Goal: Communication & Community: Answer question/provide support

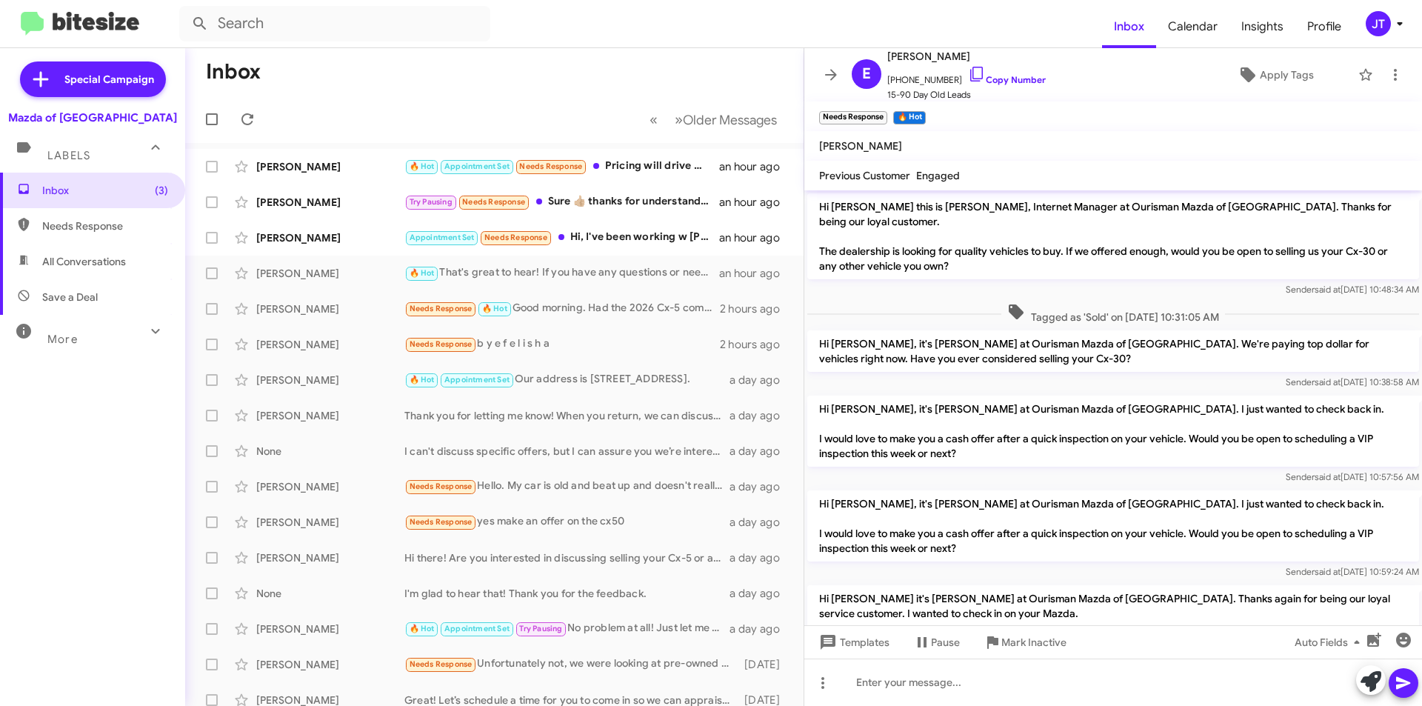
scroll to position [571, 0]
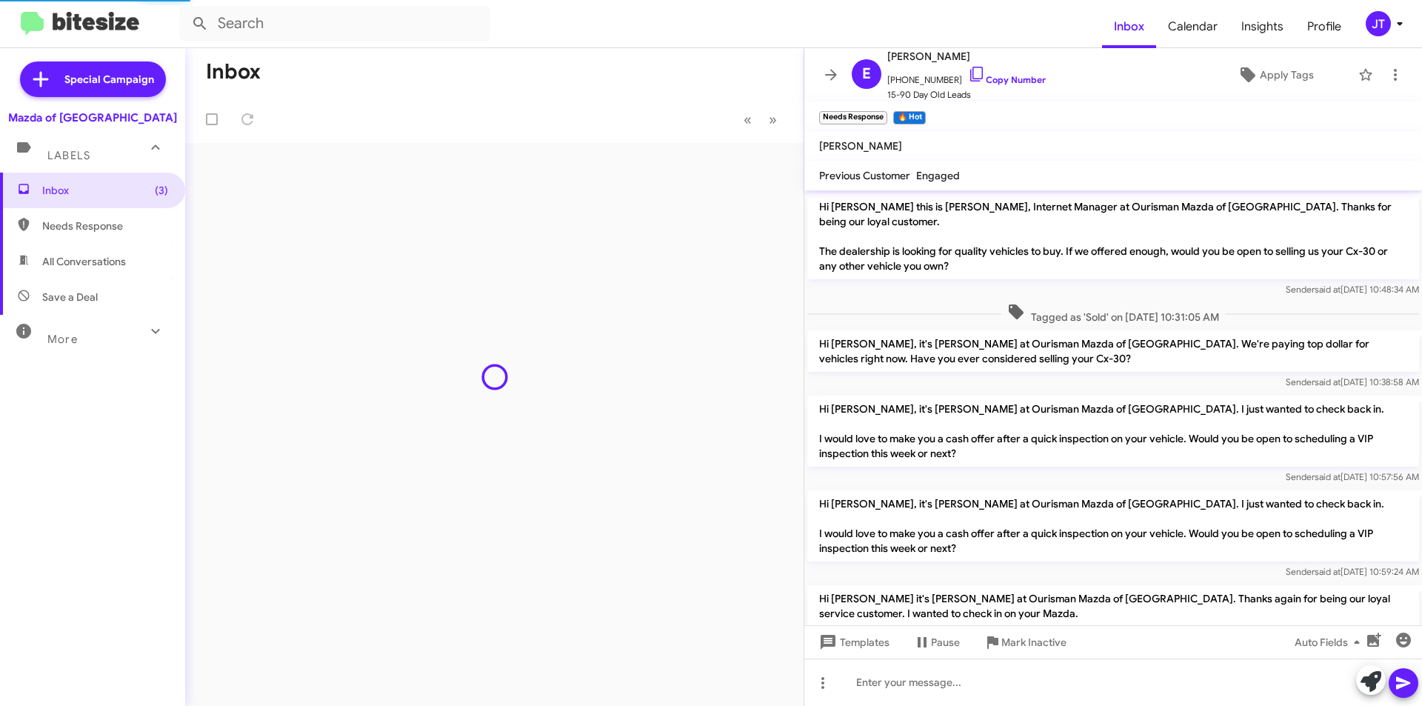
scroll to position [601, 0]
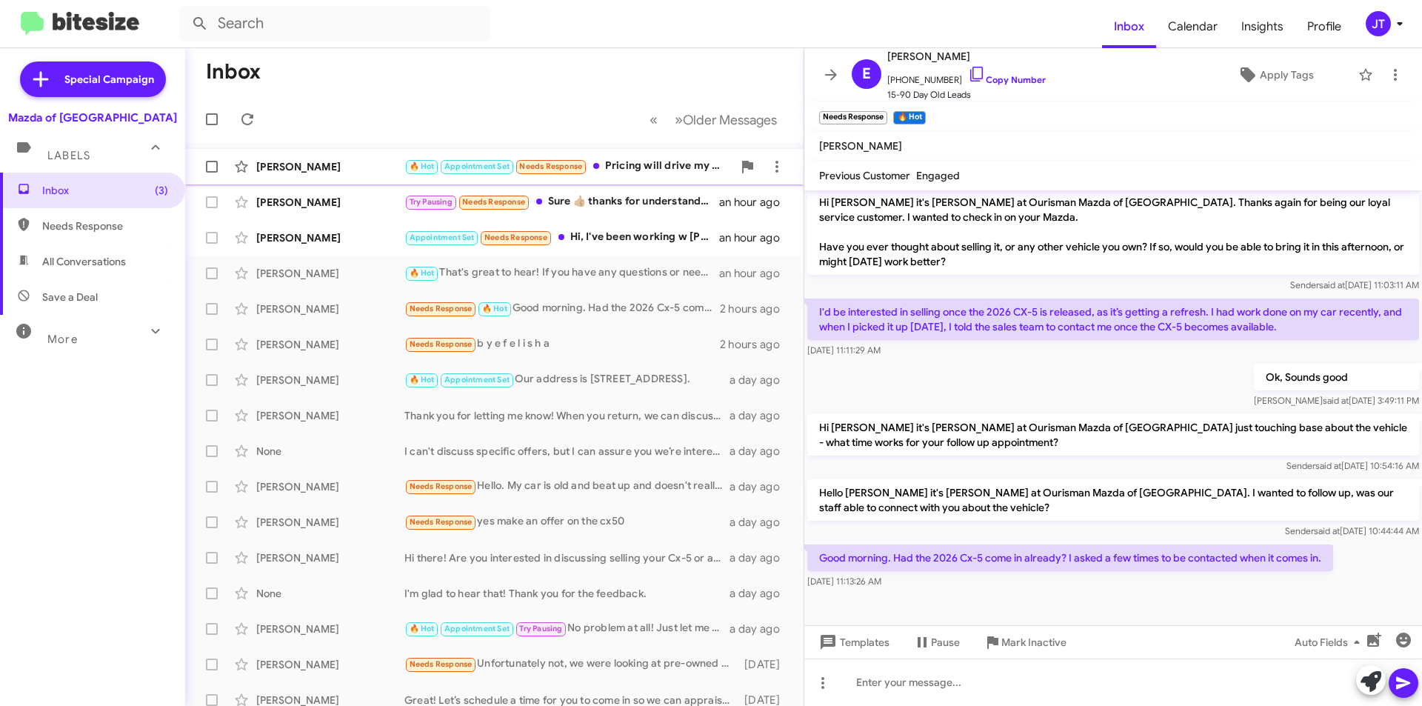
click at [640, 170] on div "🔥 Hot Appointment Set Needs Response Pricing will drive my decision" at bounding box center [568, 166] width 328 height 17
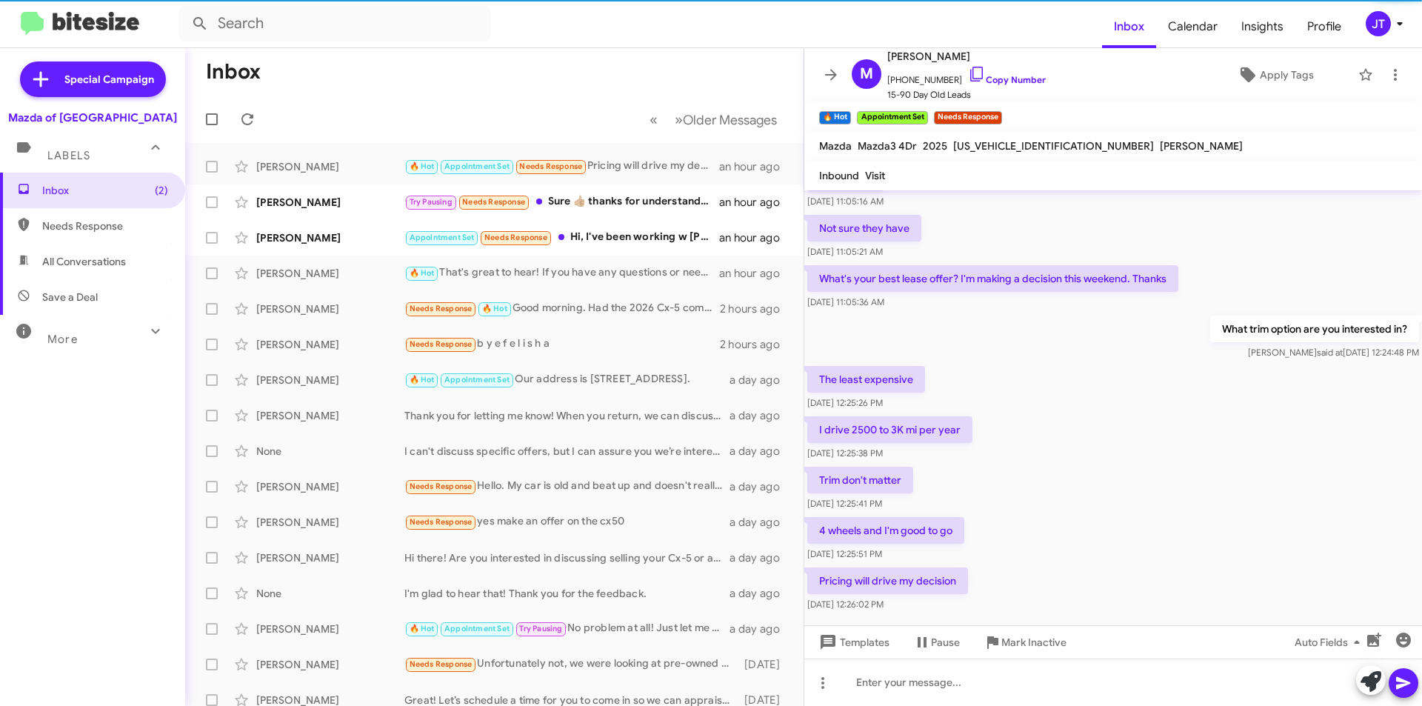
scroll to position [1038, 0]
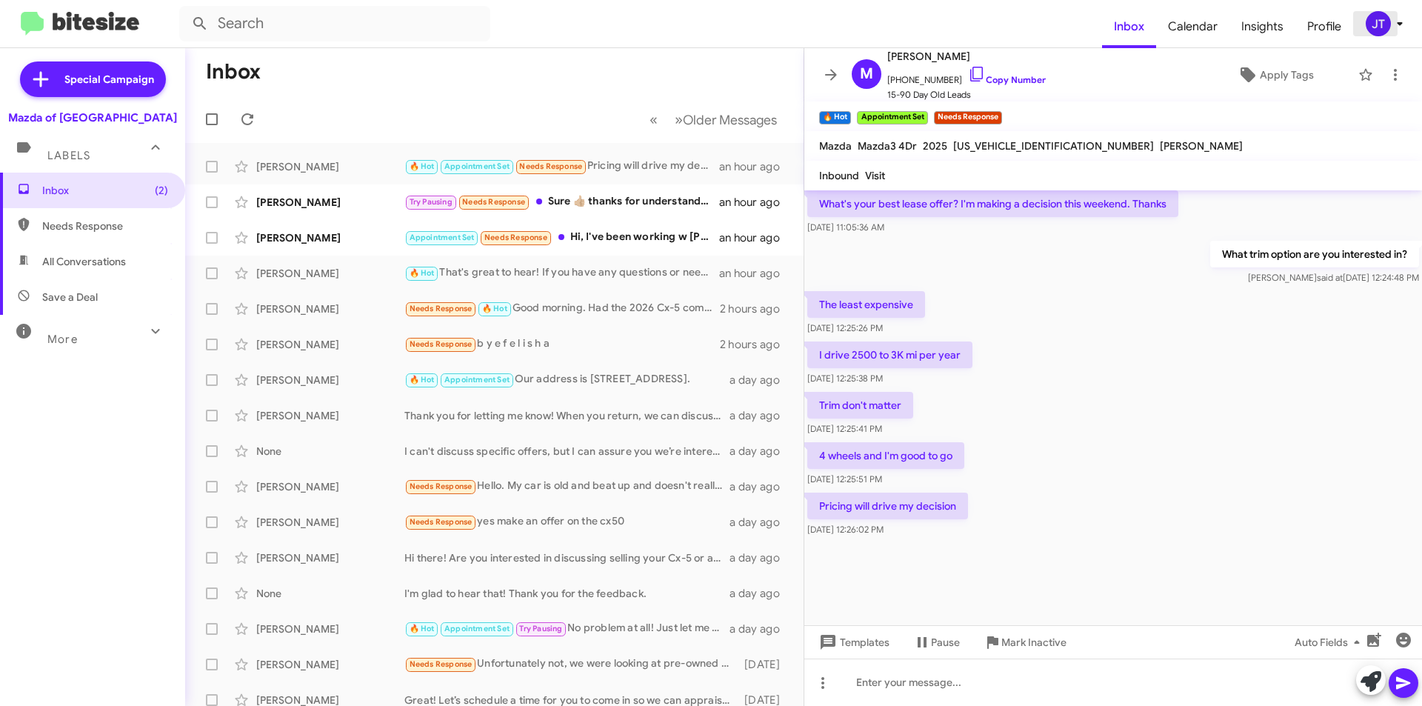
click at [1407, 24] on icon at bounding box center [1400, 24] width 18 height 18
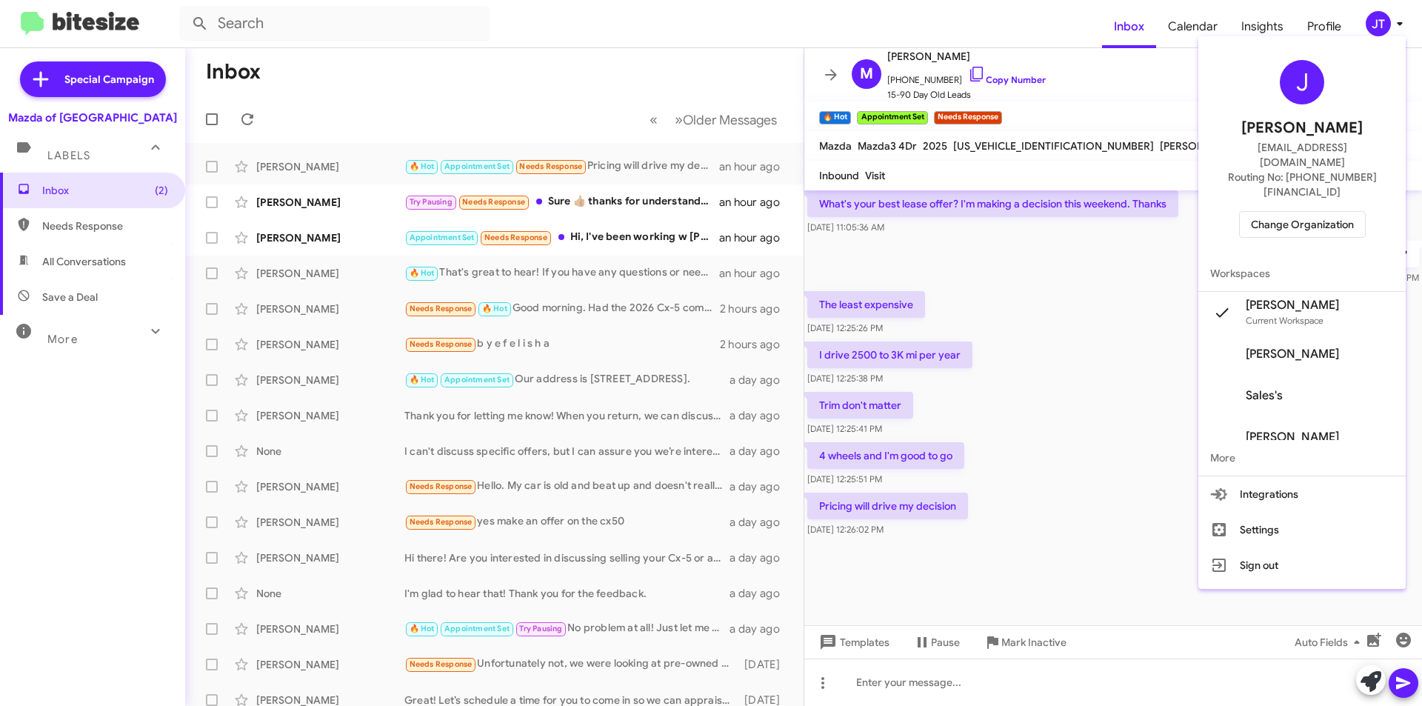
click at [1345, 212] on span "Change Organization" at bounding box center [1302, 224] width 103 height 25
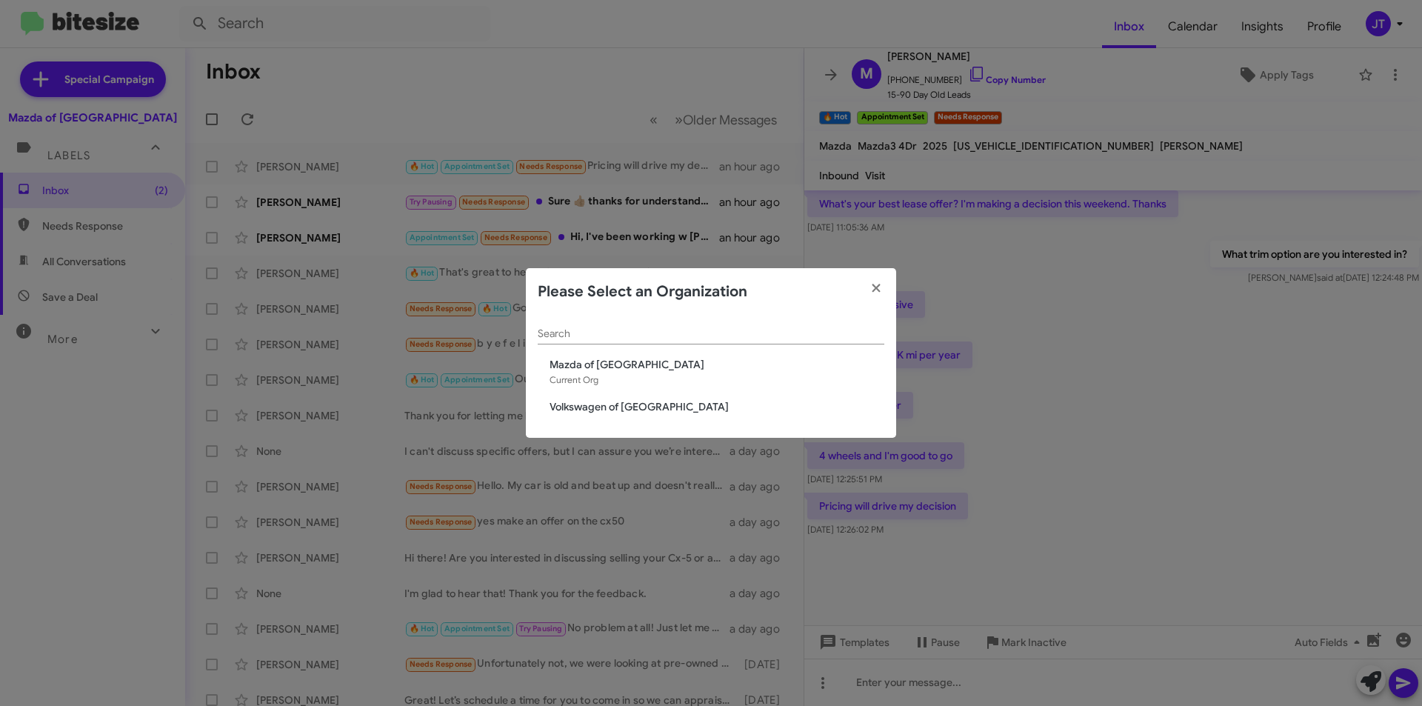
click at [579, 408] on span "Volkswagen of [GEOGRAPHIC_DATA]" at bounding box center [717, 406] width 335 height 15
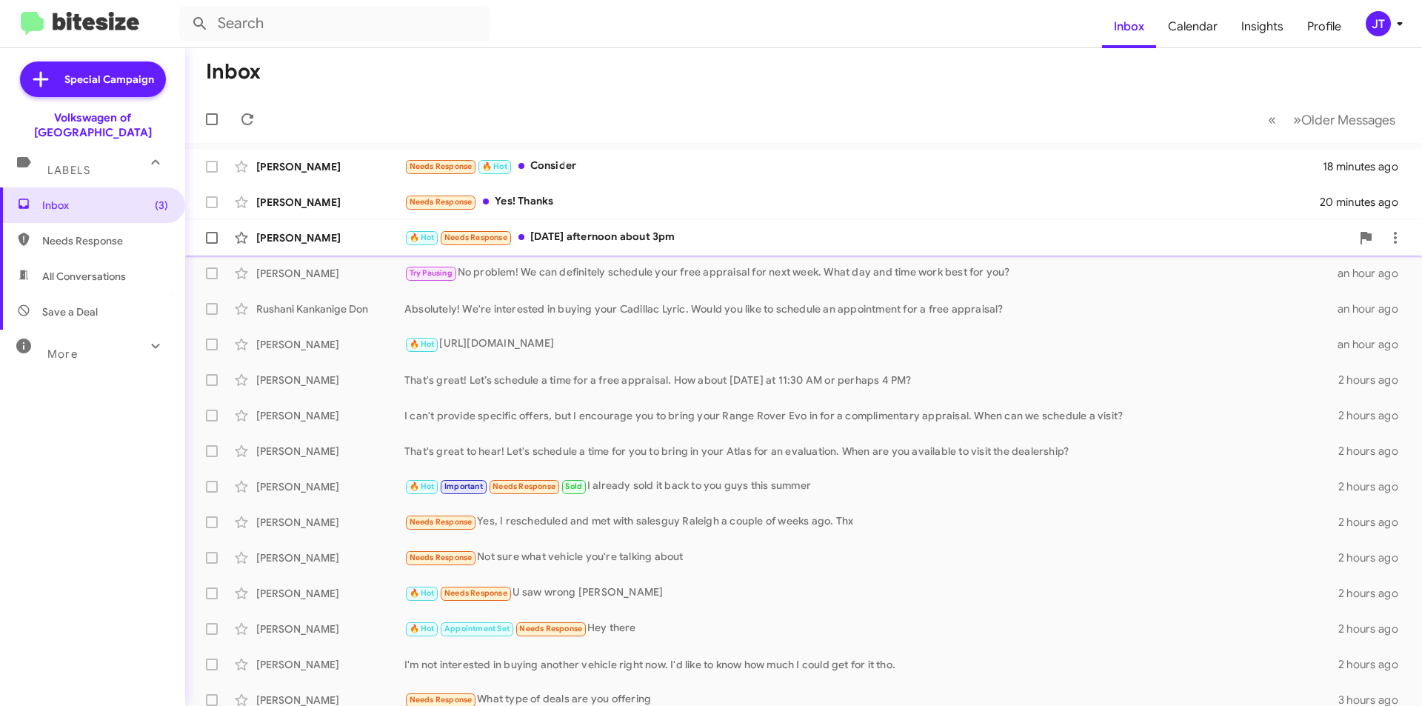
click at [701, 241] on div "🔥 Hot Needs Response Tomorrow afternoon about 3pm" at bounding box center [877, 237] width 947 height 17
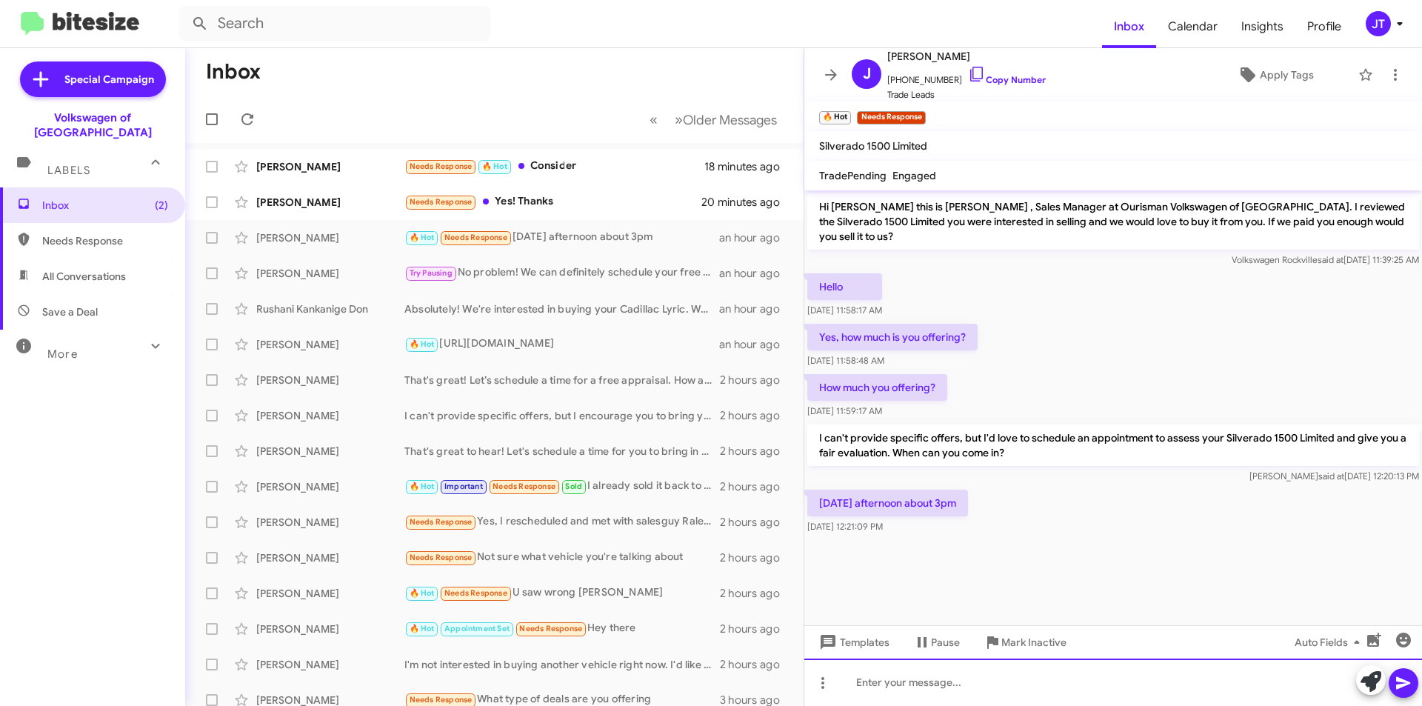
click at [878, 684] on div at bounding box center [1113, 681] width 618 height 47
click at [1407, 676] on icon at bounding box center [1404, 683] width 18 height 18
click at [1009, 79] on link "Copy Number" at bounding box center [1007, 79] width 78 height 11
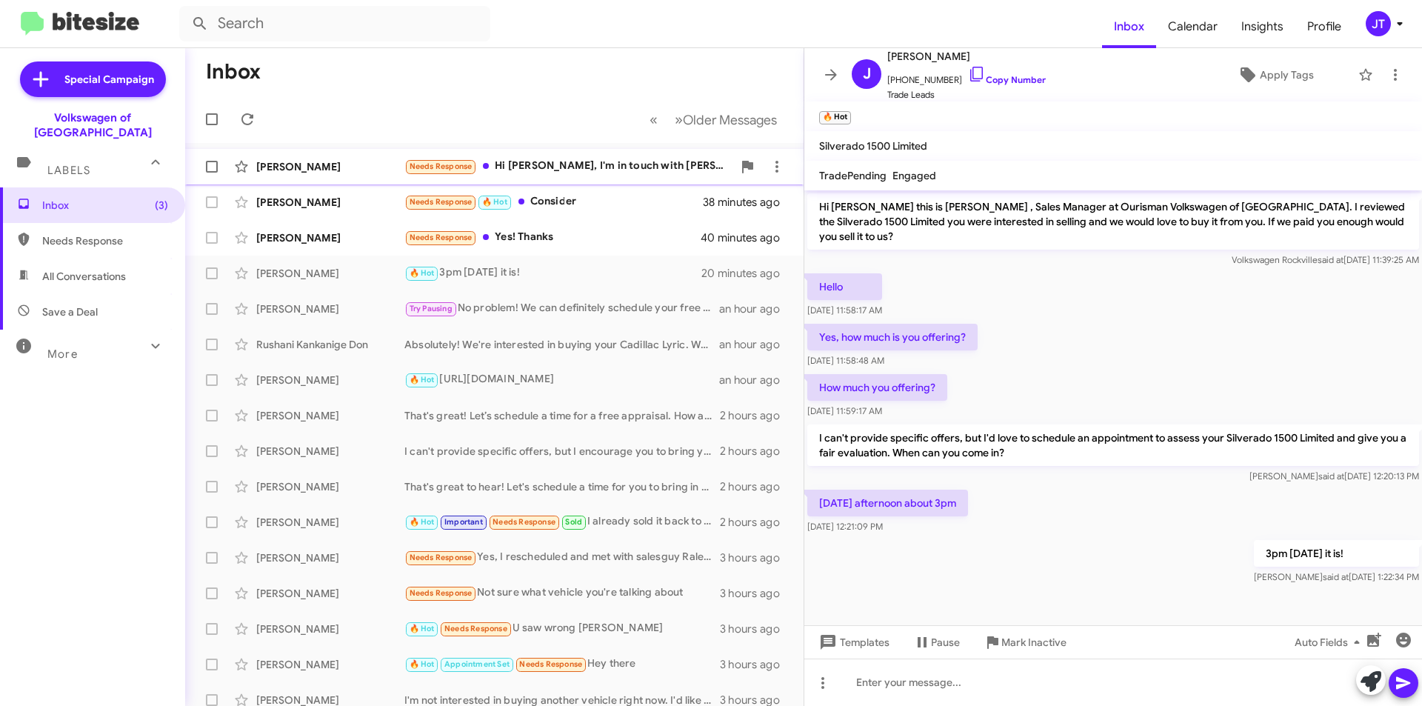
click at [610, 168] on div "Needs Response Hi Mohamed, I'm in touch with Rahim who was going to look into O…" at bounding box center [568, 166] width 328 height 17
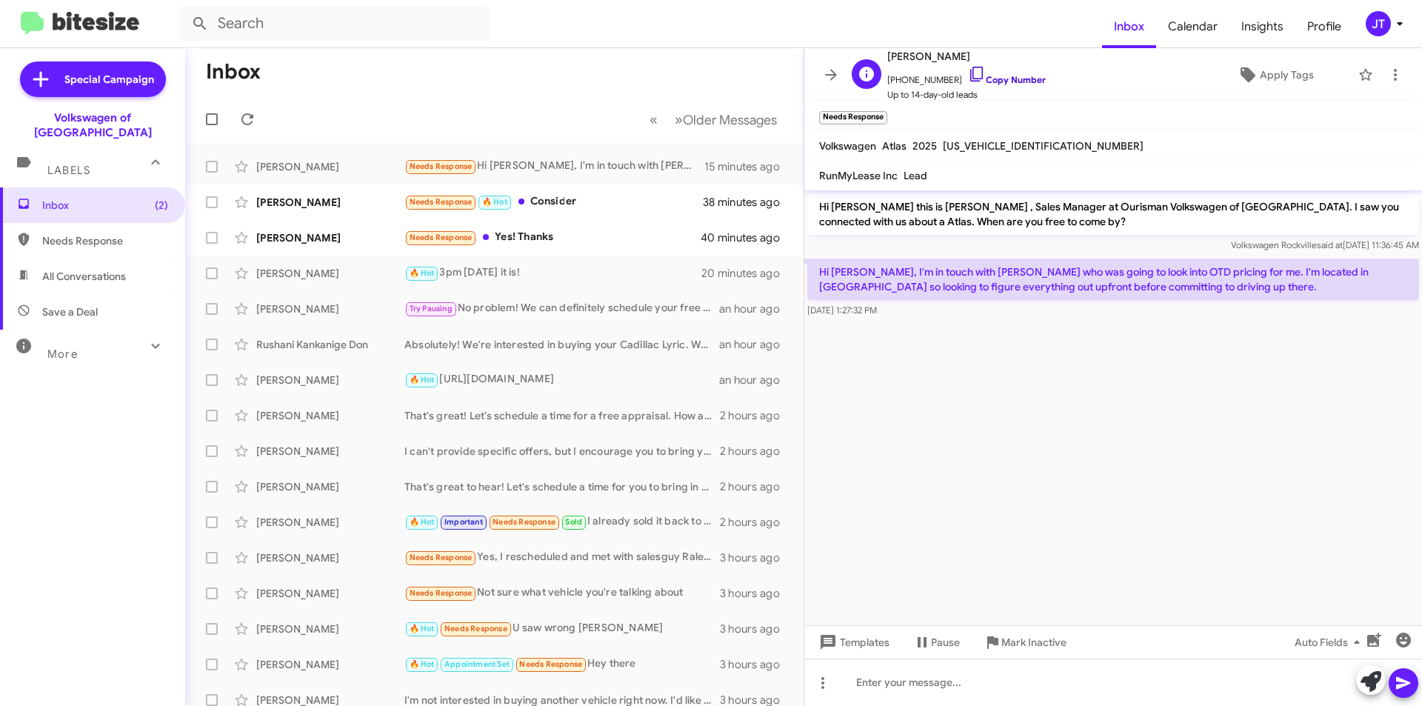
click at [1001, 81] on link "Copy Number" at bounding box center [1007, 79] width 78 height 11
click at [1395, 27] on icon at bounding box center [1400, 24] width 18 height 18
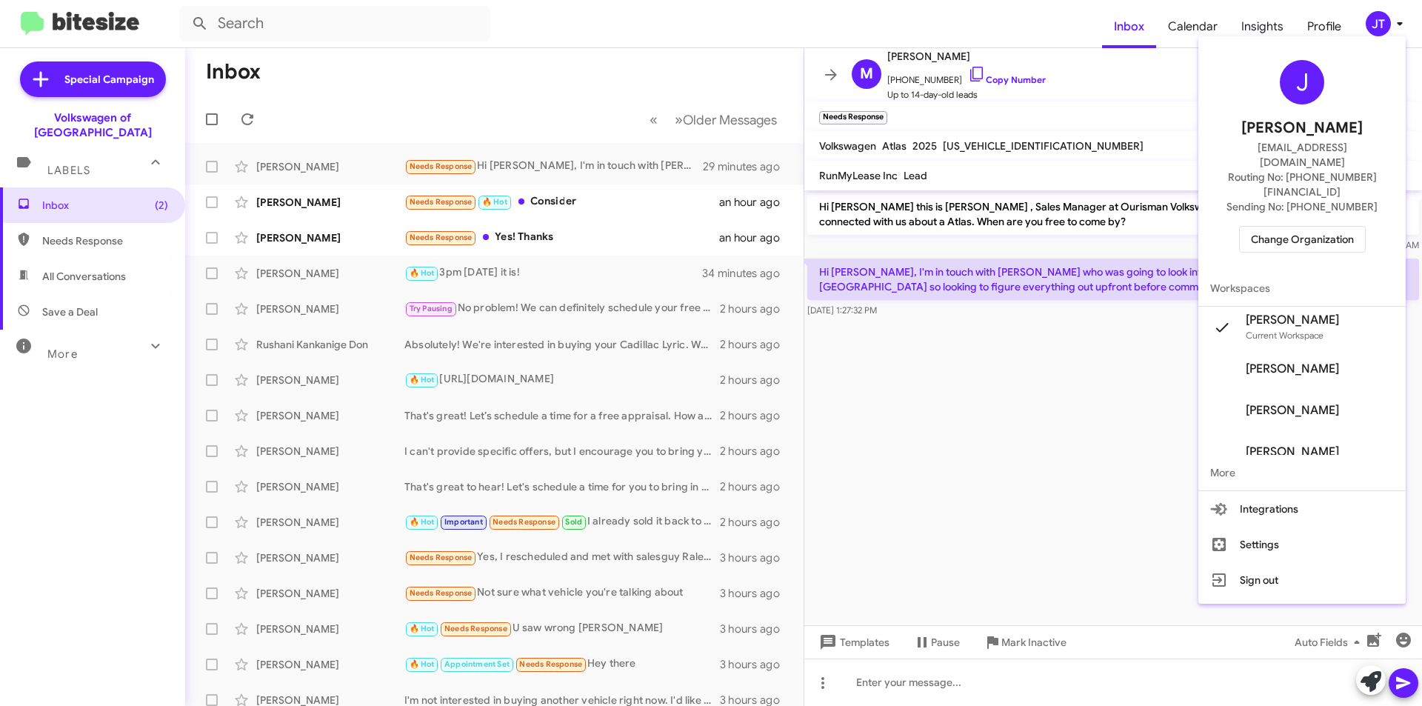
click at [1299, 227] on span "Change Organization" at bounding box center [1302, 239] width 103 height 25
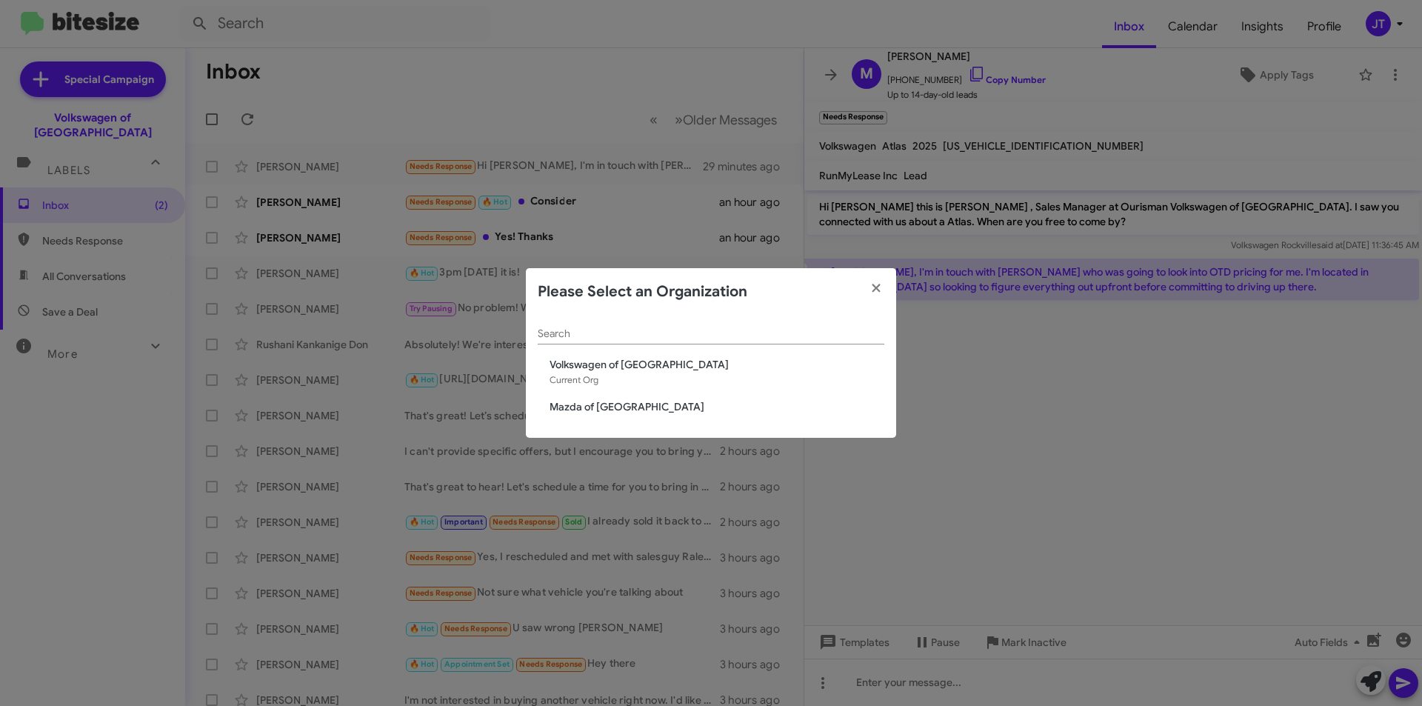
click at [603, 399] on span "Mazda of [GEOGRAPHIC_DATA]" at bounding box center [717, 406] width 335 height 15
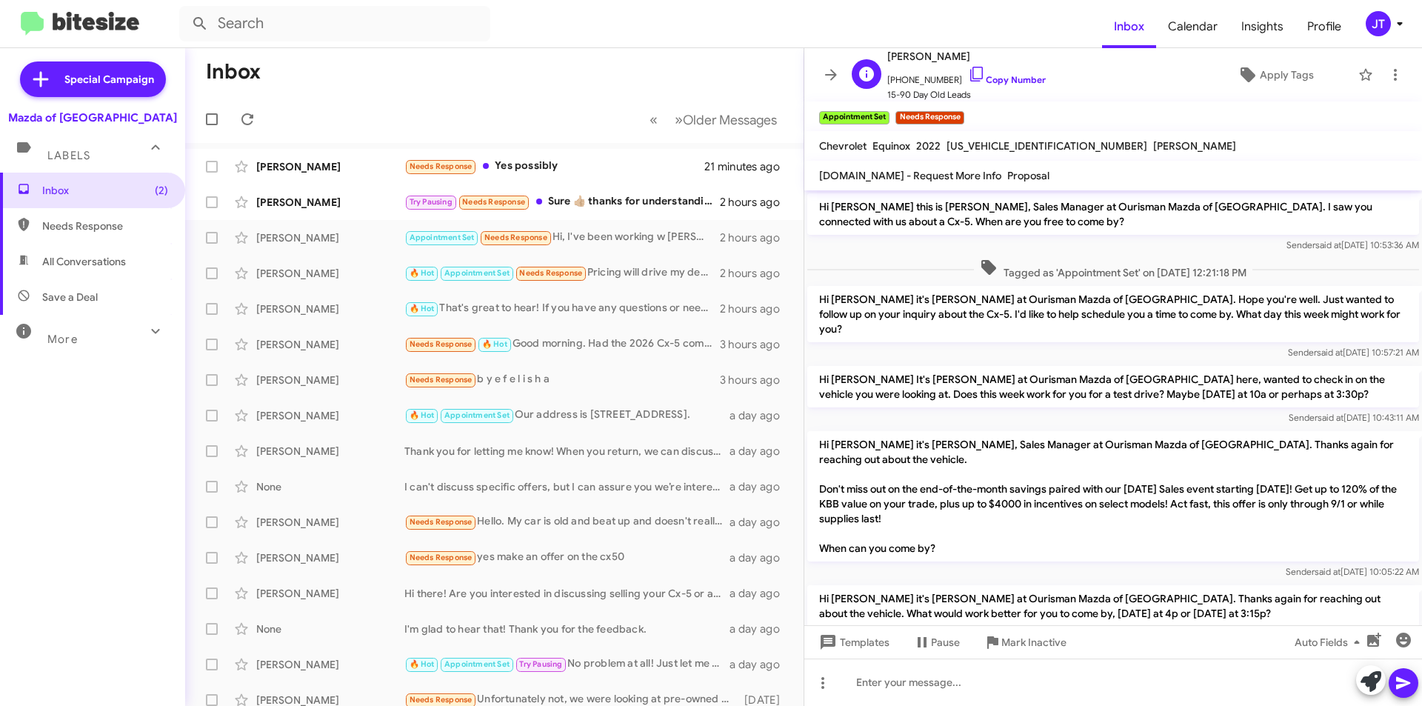
scroll to position [251, 0]
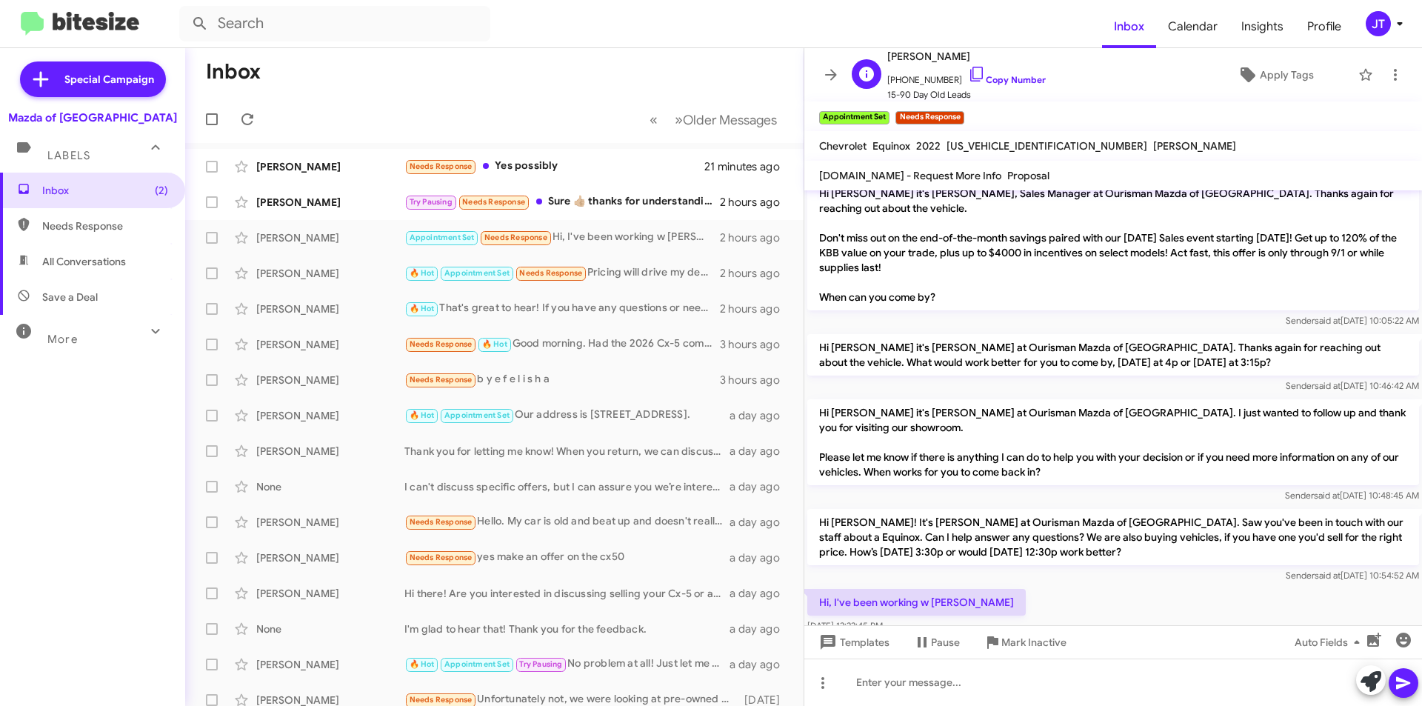
click at [1024, 88] on span "15-90 Day Old Leads" at bounding box center [966, 94] width 158 height 15
click at [989, 78] on link "Copy Number" at bounding box center [1007, 79] width 78 height 11
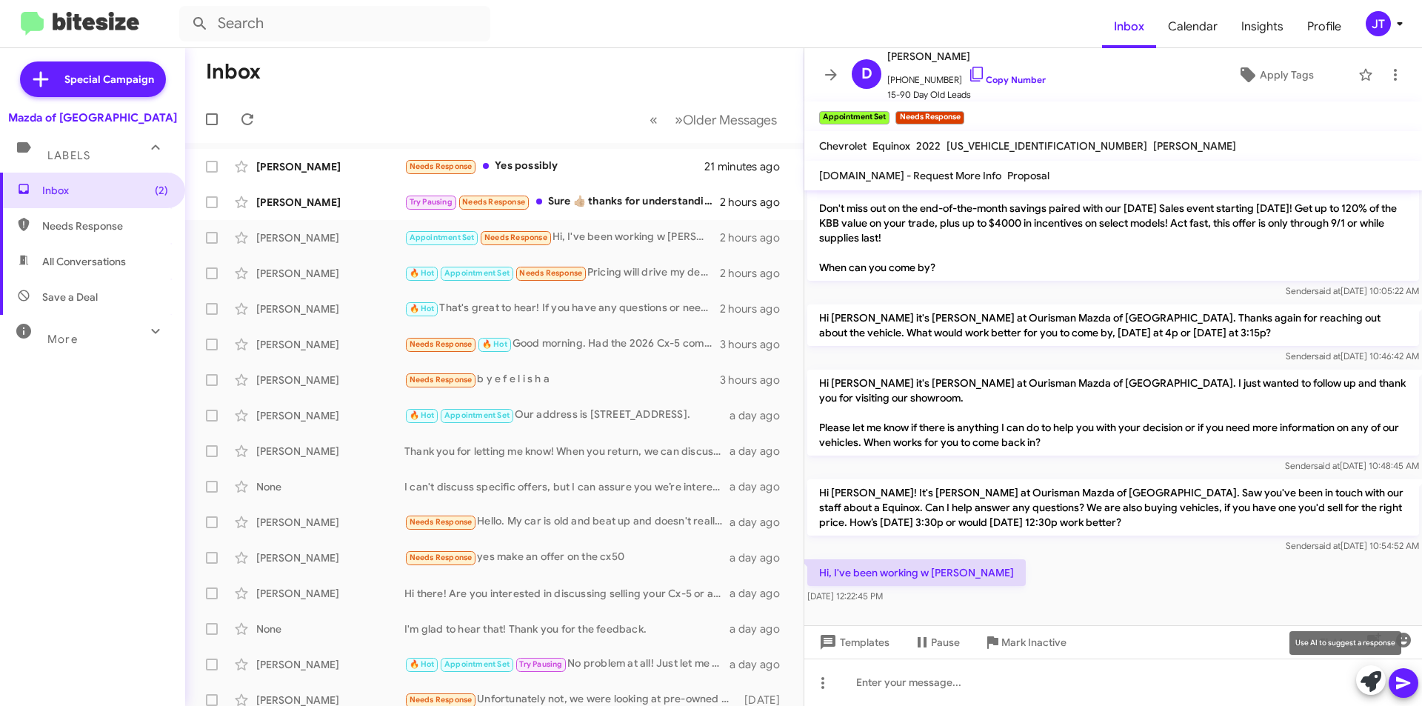
click at [1369, 676] on icon at bounding box center [1371, 681] width 21 height 21
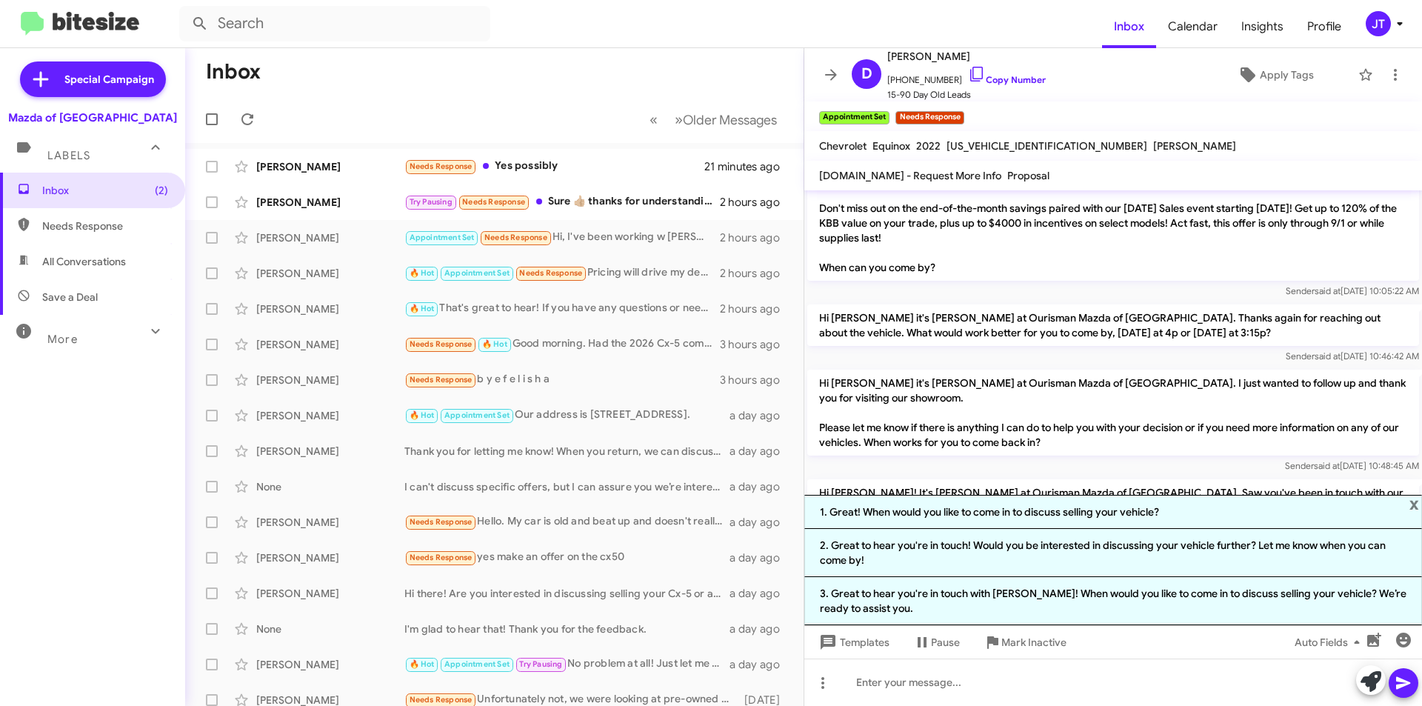
click at [1052, 418] on p "Hi Daina it's Jamisha Coachman at Ourisman Mazda of Rockville. I just wanted to…" at bounding box center [1113, 413] width 612 height 86
click at [1411, 503] on span "x" at bounding box center [1414, 504] width 10 height 18
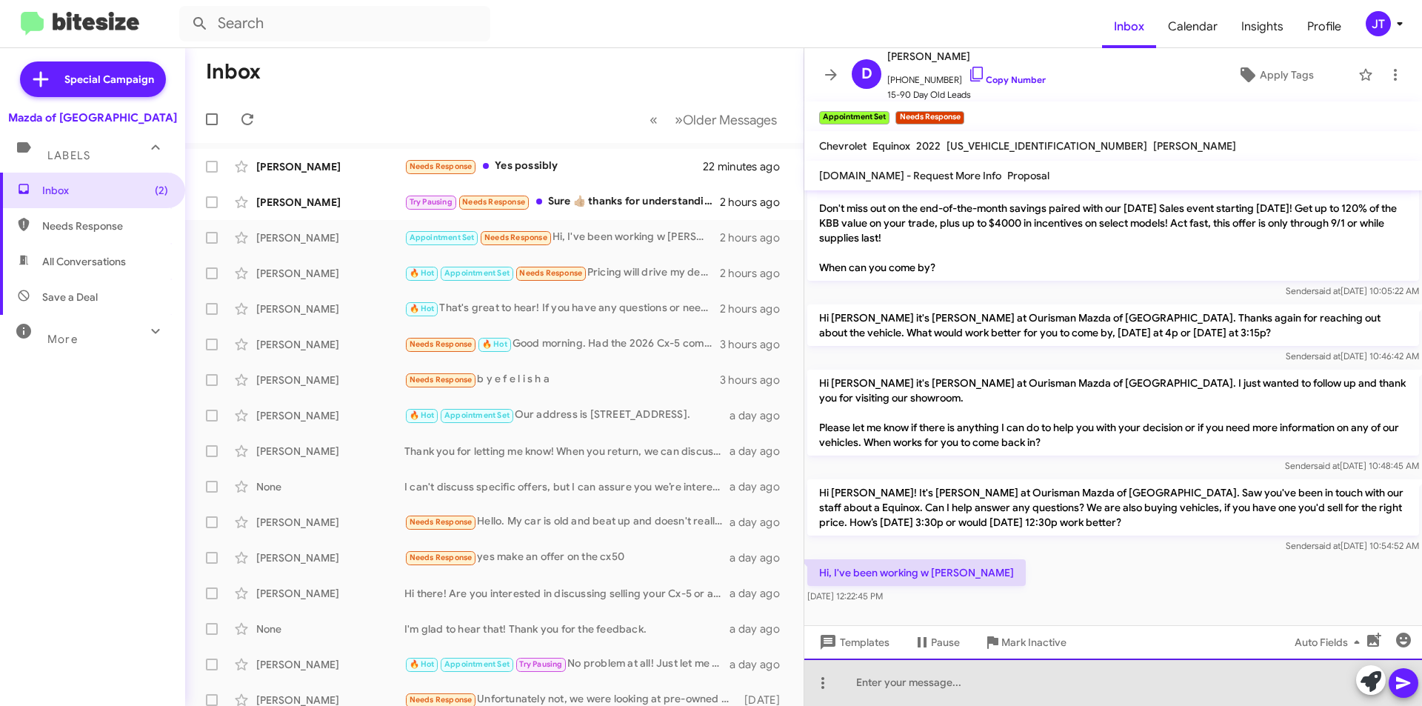
click at [958, 678] on div at bounding box center [1113, 681] width 618 height 47
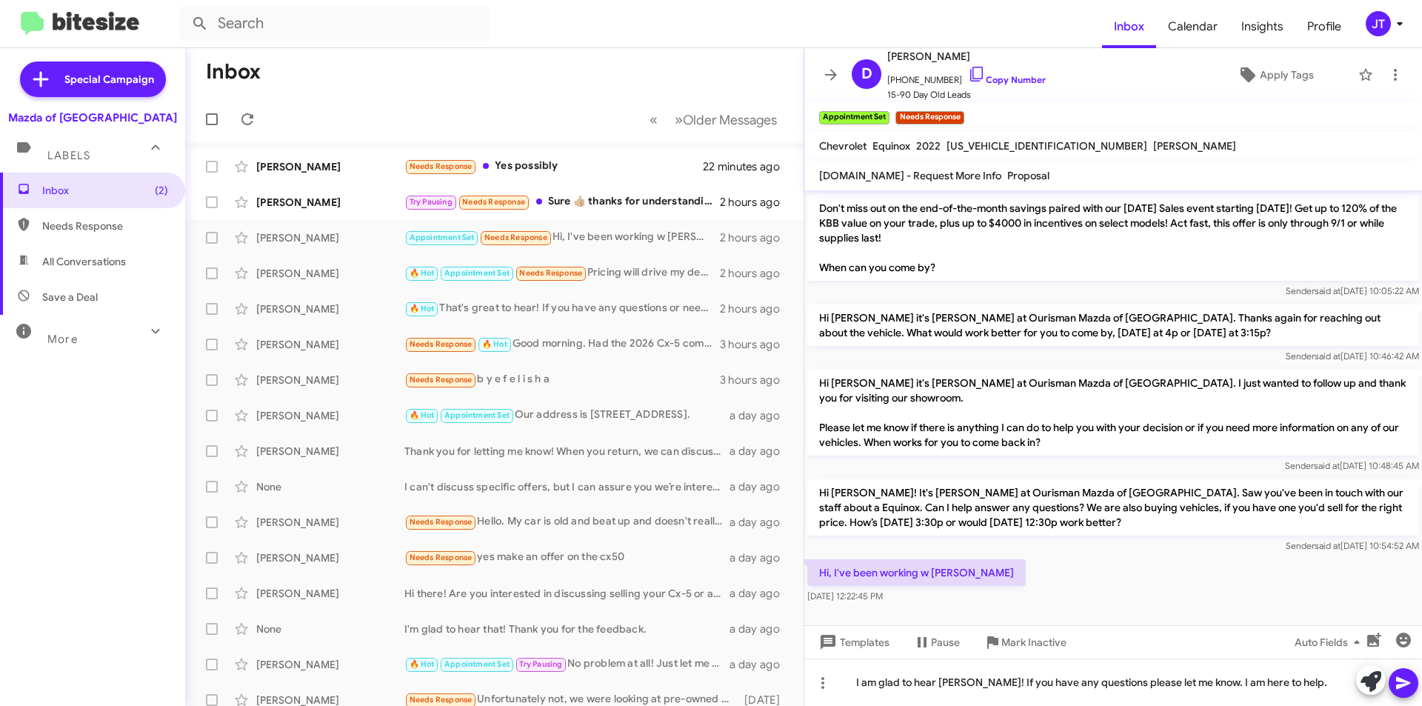
click at [1396, 679] on icon at bounding box center [1404, 683] width 18 height 18
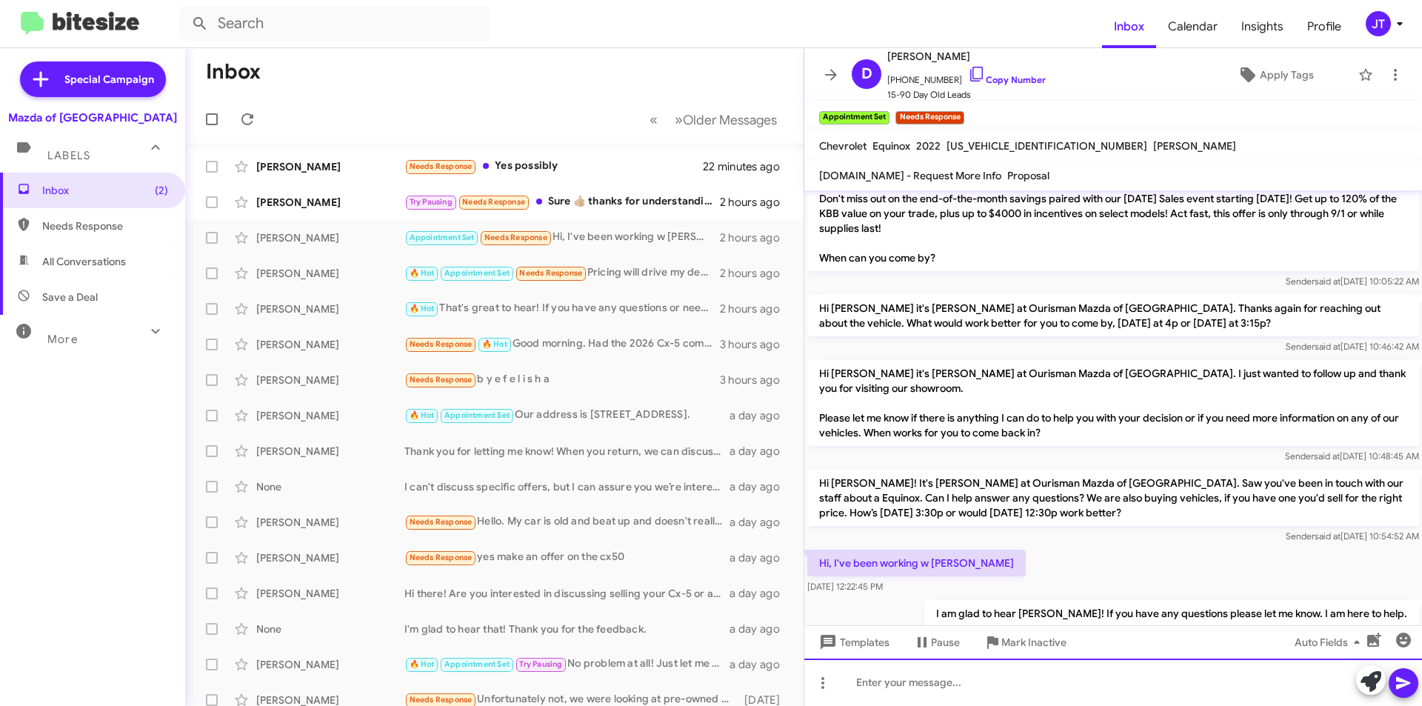
scroll to position [335, 0]
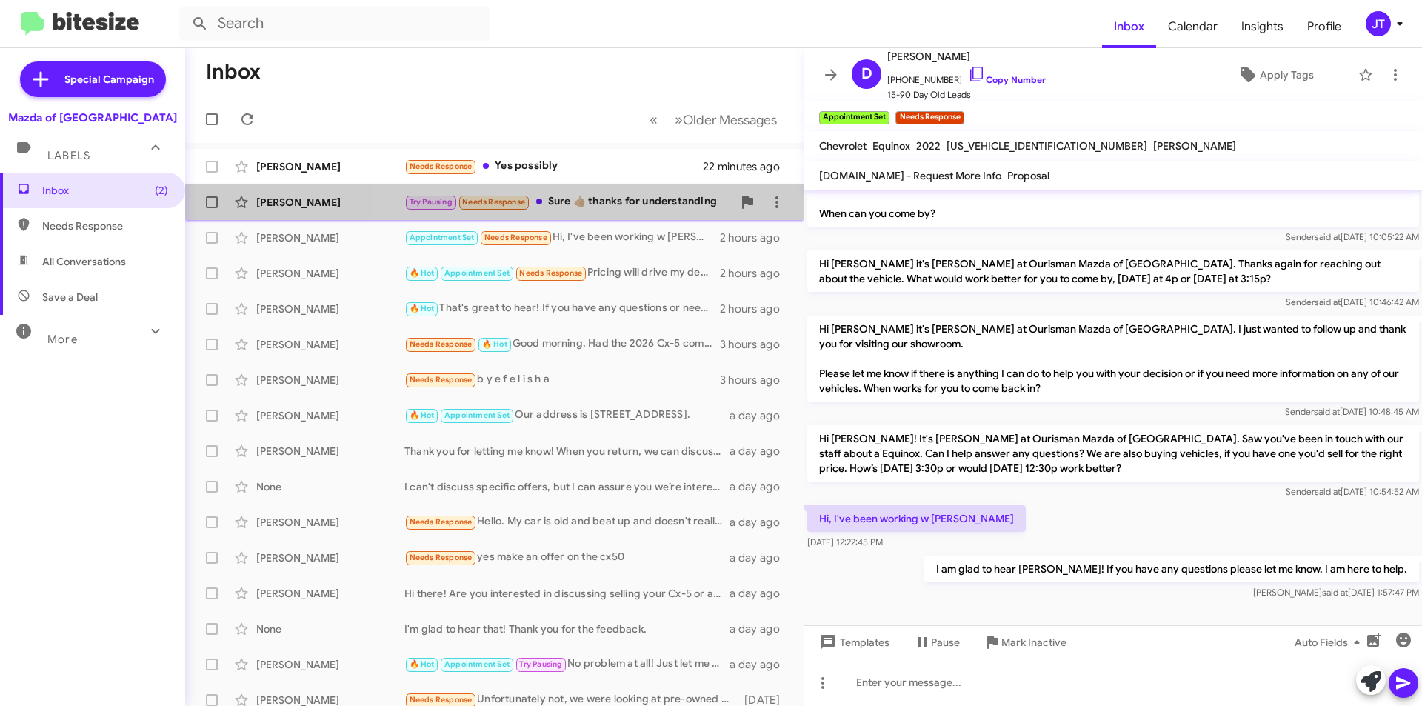
click at [624, 196] on div "Try Pausing Needs Response Sure 👍🏼 thanks for understanding" at bounding box center [568, 201] width 328 height 17
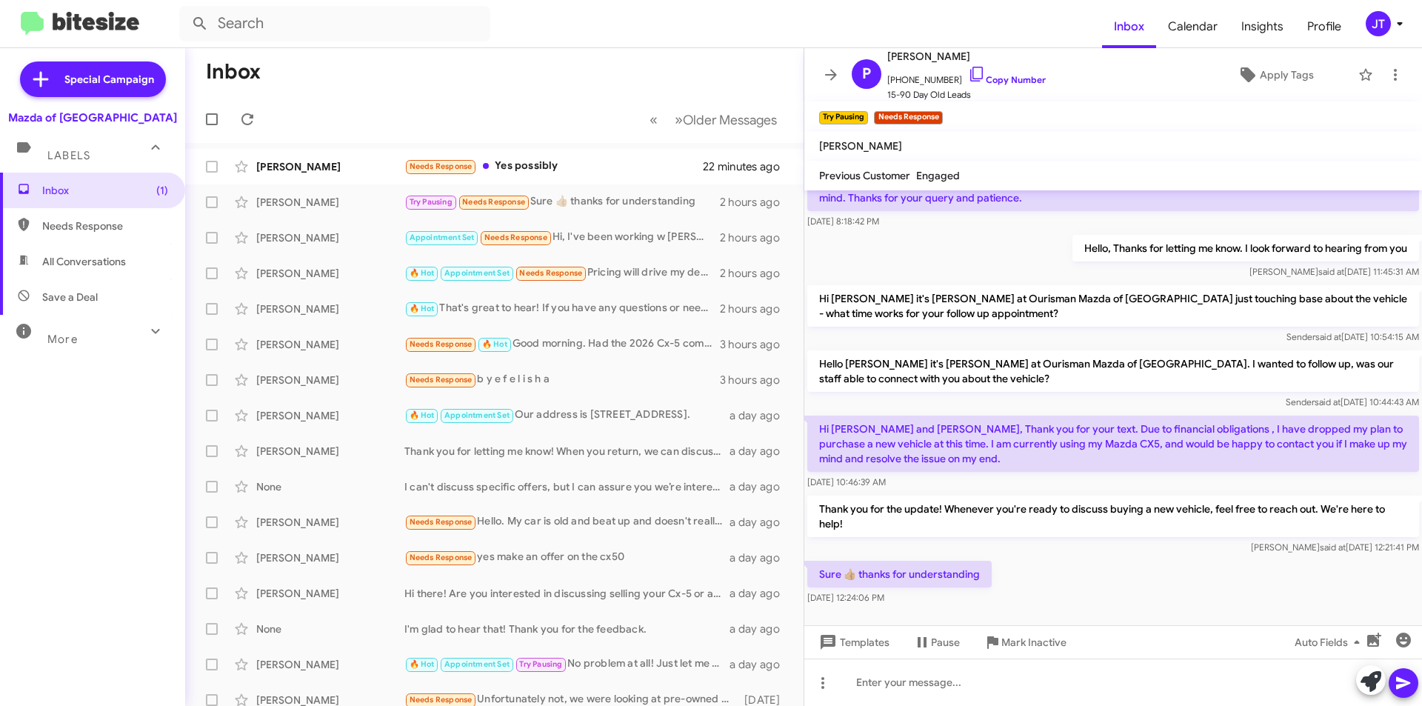
scroll to position [811, 0]
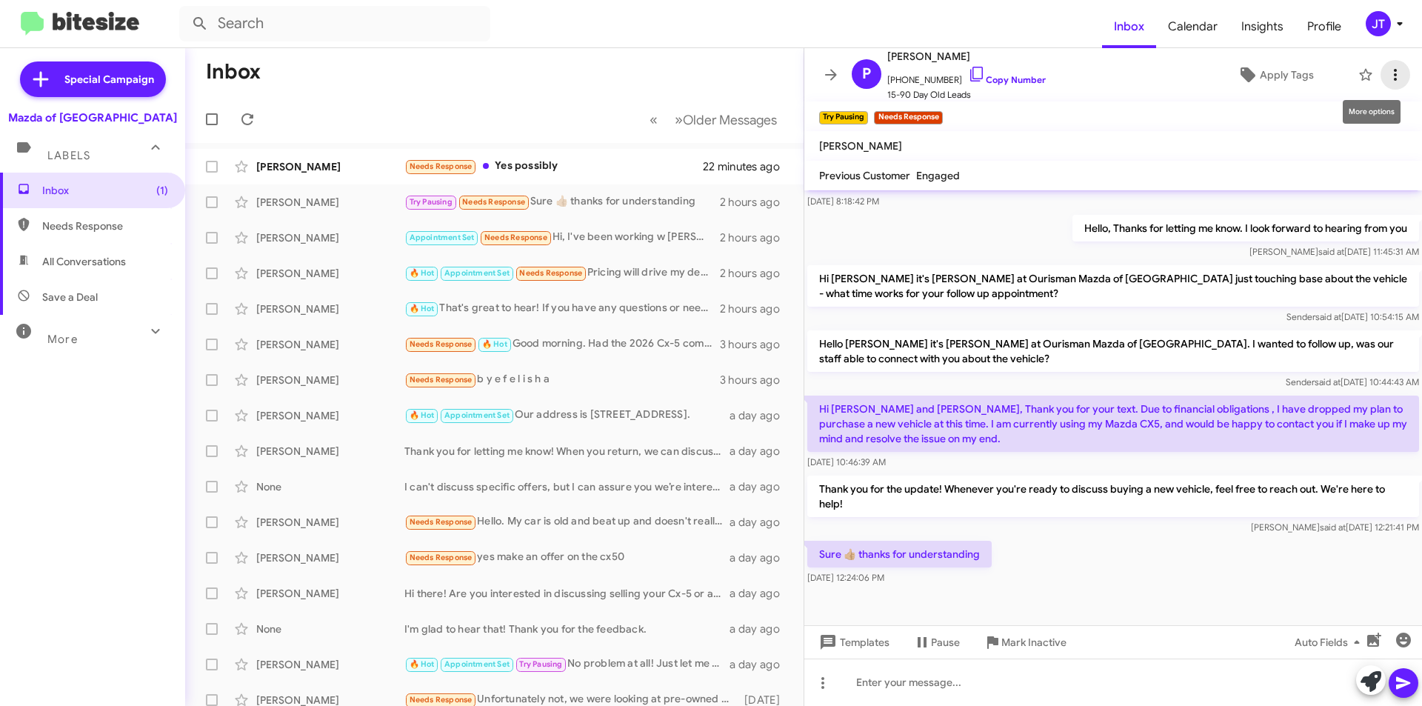
click at [1389, 73] on icon at bounding box center [1395, 75] width 18 height 18
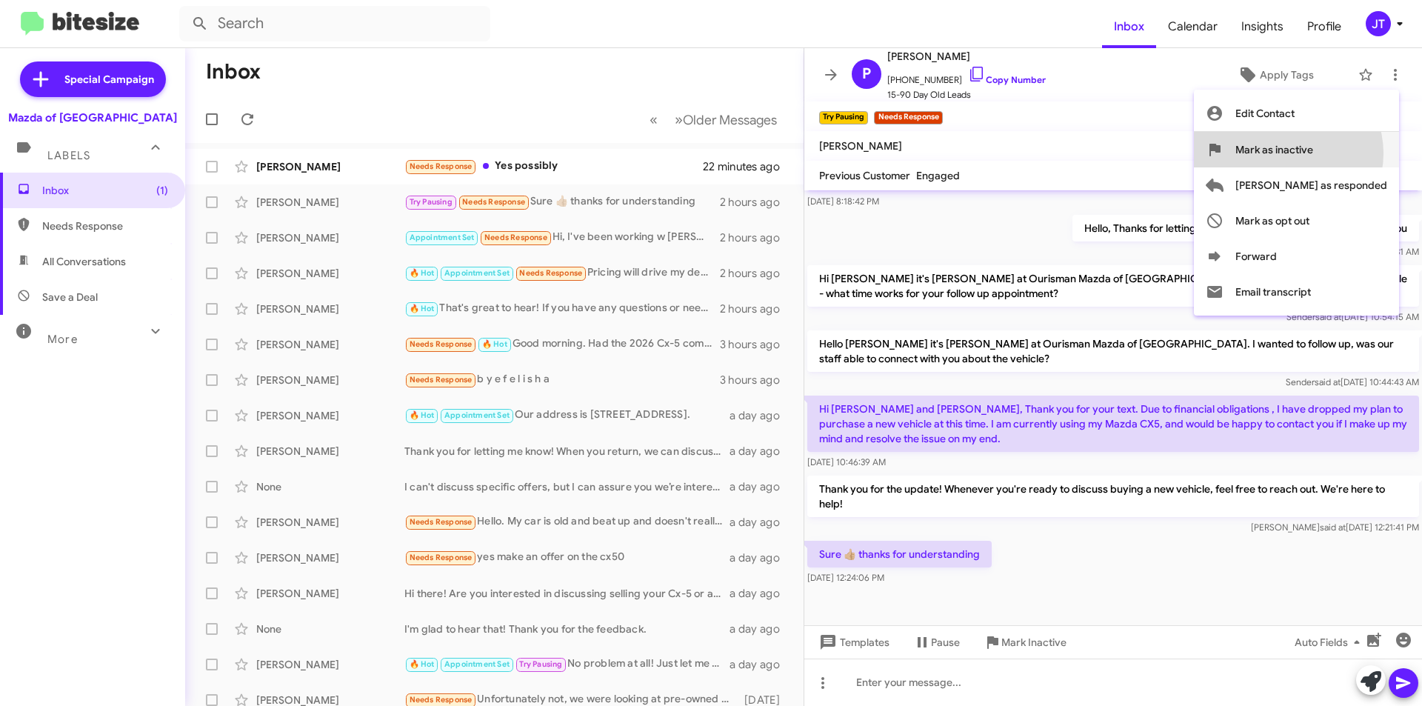
click at [1313, 153] on span "Mark as inactive" at bounding box center [1274, 150] width 78 height 36
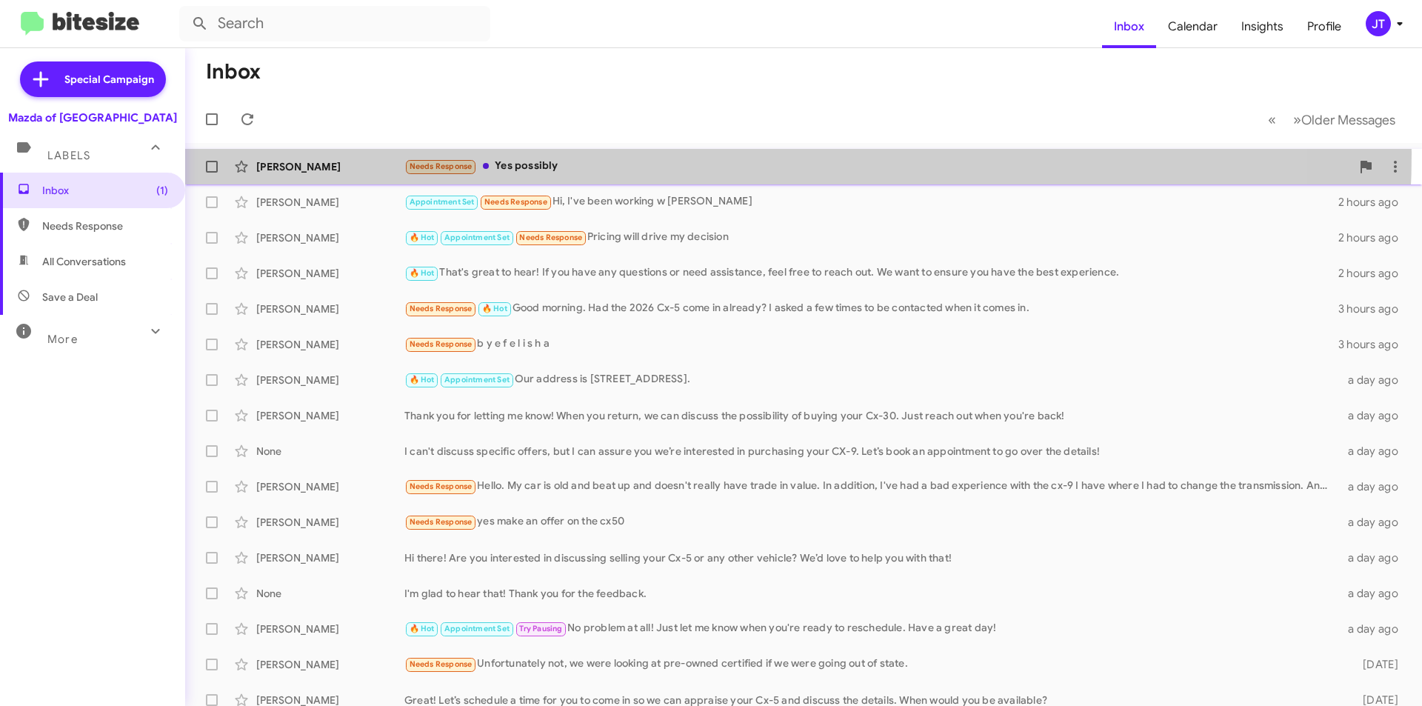
click at [607, 153] on div "Ian Parker Needs Response Yes possibly 22 minutes ago" at bounding box center [803, 167] width 1213 height 30
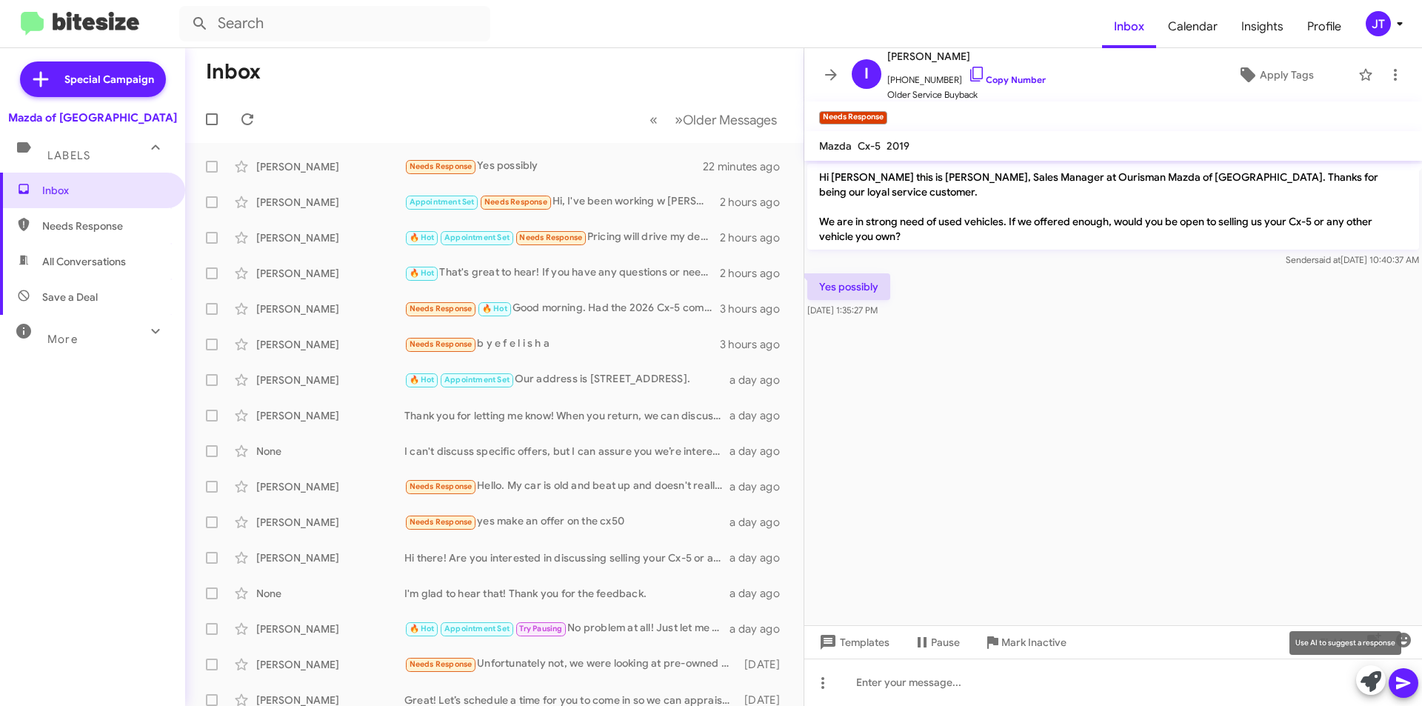
click at [1362, 688] on icon at bounding box center [1371, 681] width 21 height 21
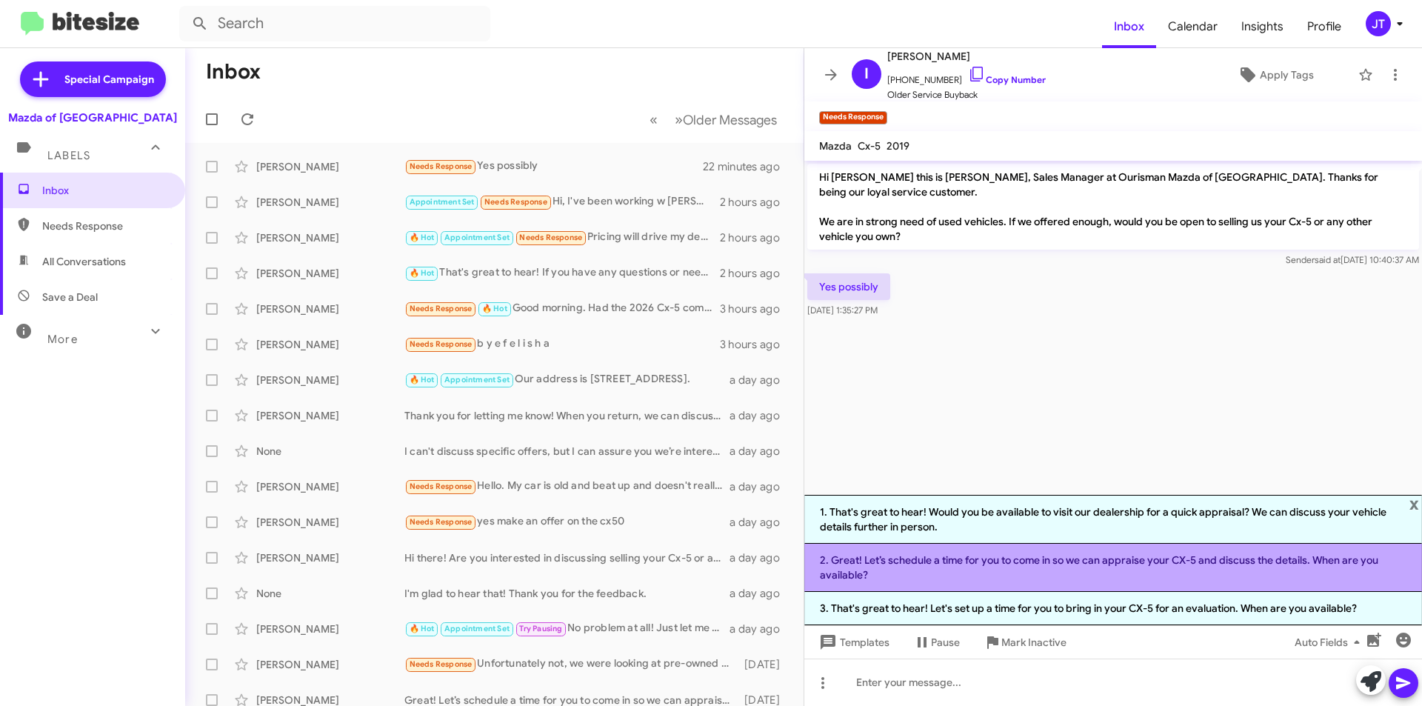
click at [1017, 559] on li "2. Great! Let’s schedule a time for you to come in so we can appraise your CX-5…" at bounding box center [1113, 568] width 618 height 48
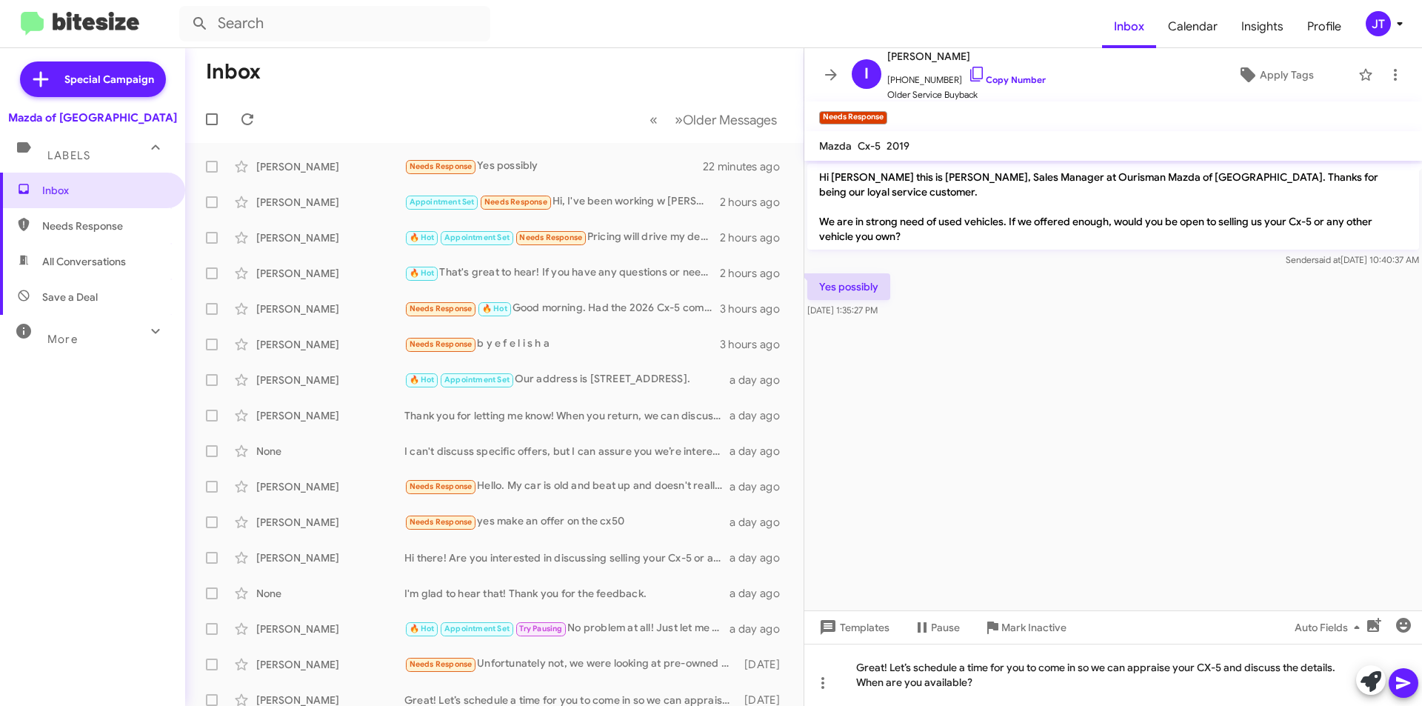
click at [1403, 678] on icon at bounding box center [1404, 683] width 18 height 18
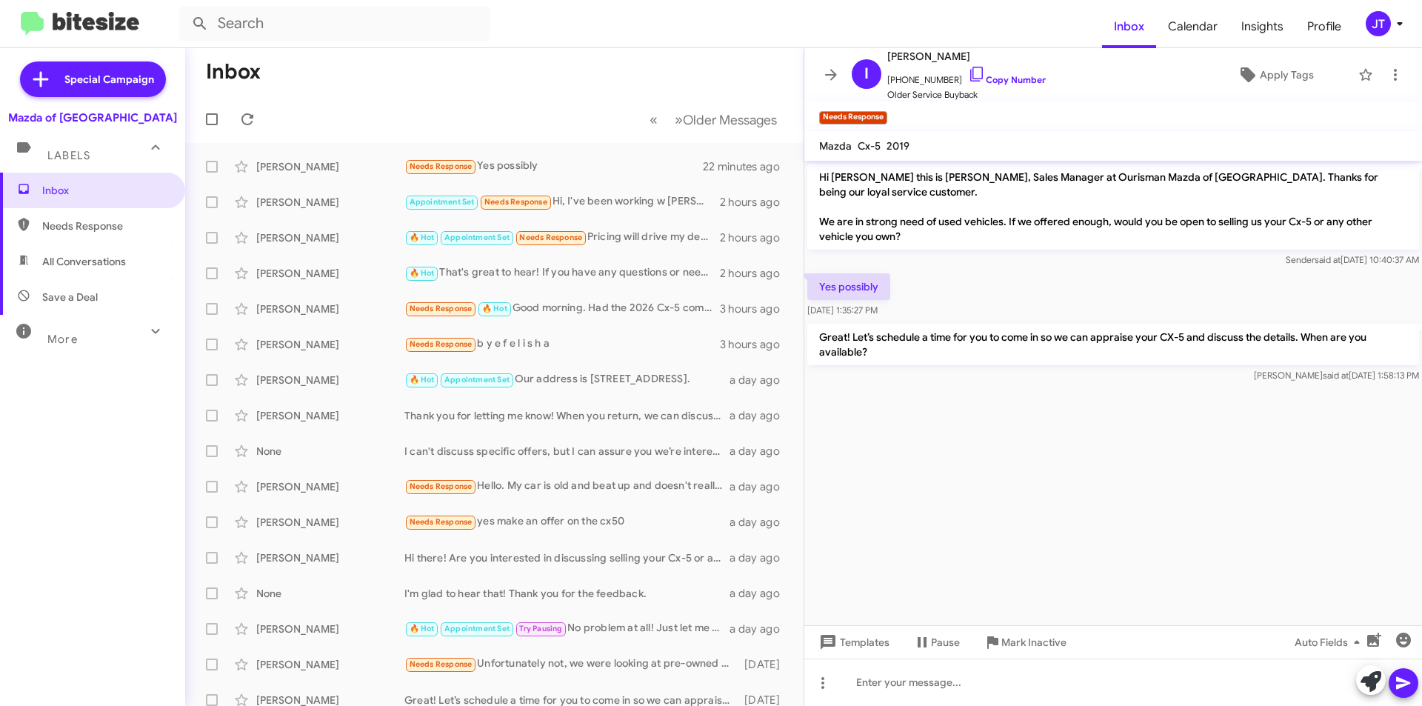
click at [1384, 27] on div "JT" at bounding box center [1378, 23] width 25 height 25
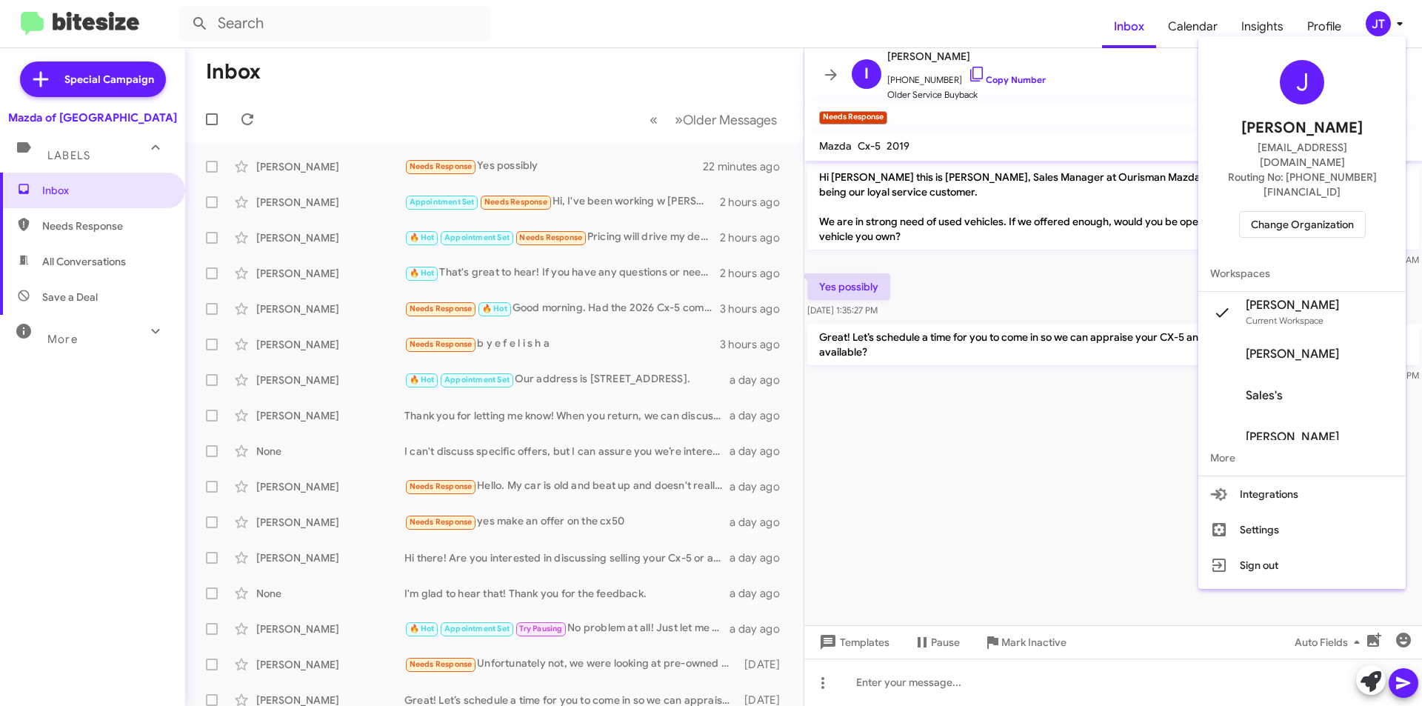
click at [1306, 212] on span "Change Organization" at bounding box center [1302, 224] width 103 height 25
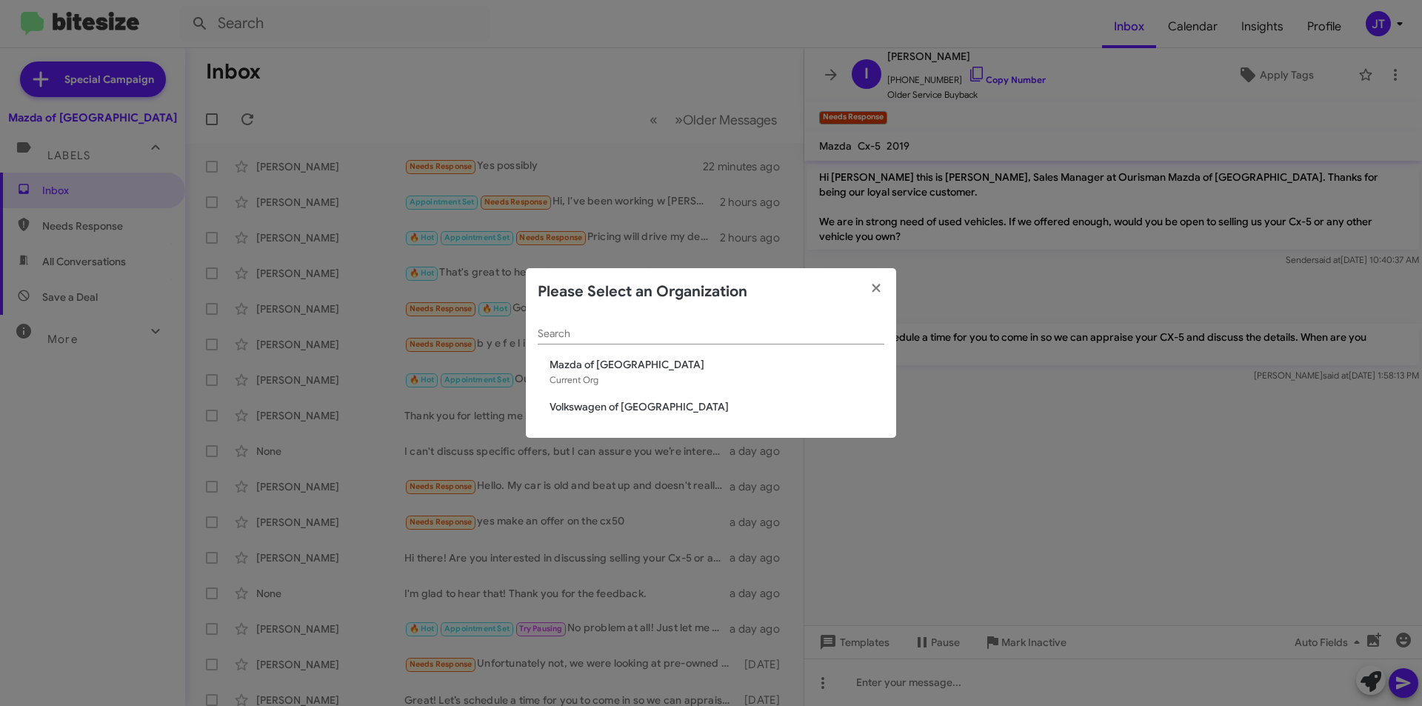
click at [584, 407] on span "Volkswagen of [GEOGRAPHIC_DATA]" at bounding box center [717, 406] width 335 height 15
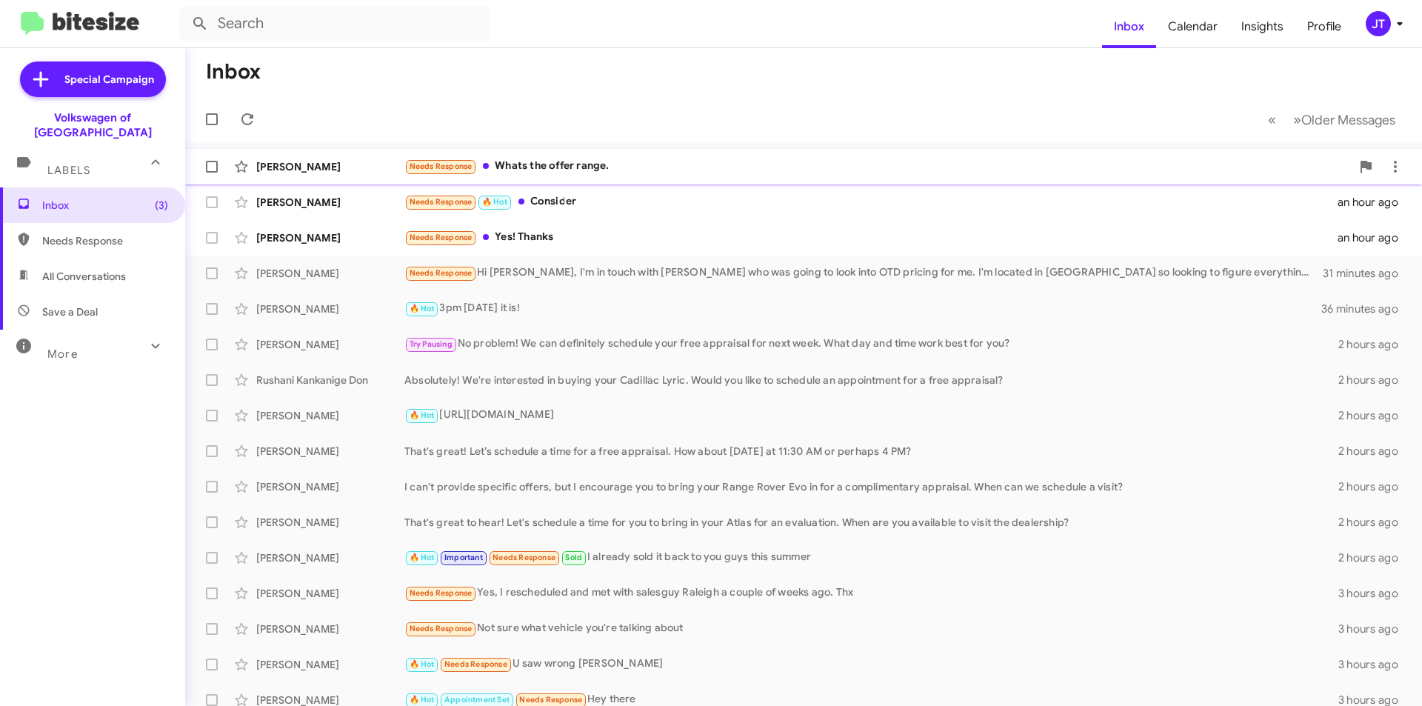
click at [623, 155] on div "[PERSON_NAME] Needs Response Whats the offer range. a few seconds ago" at bounding box center [803, 167] width 1213 height 30
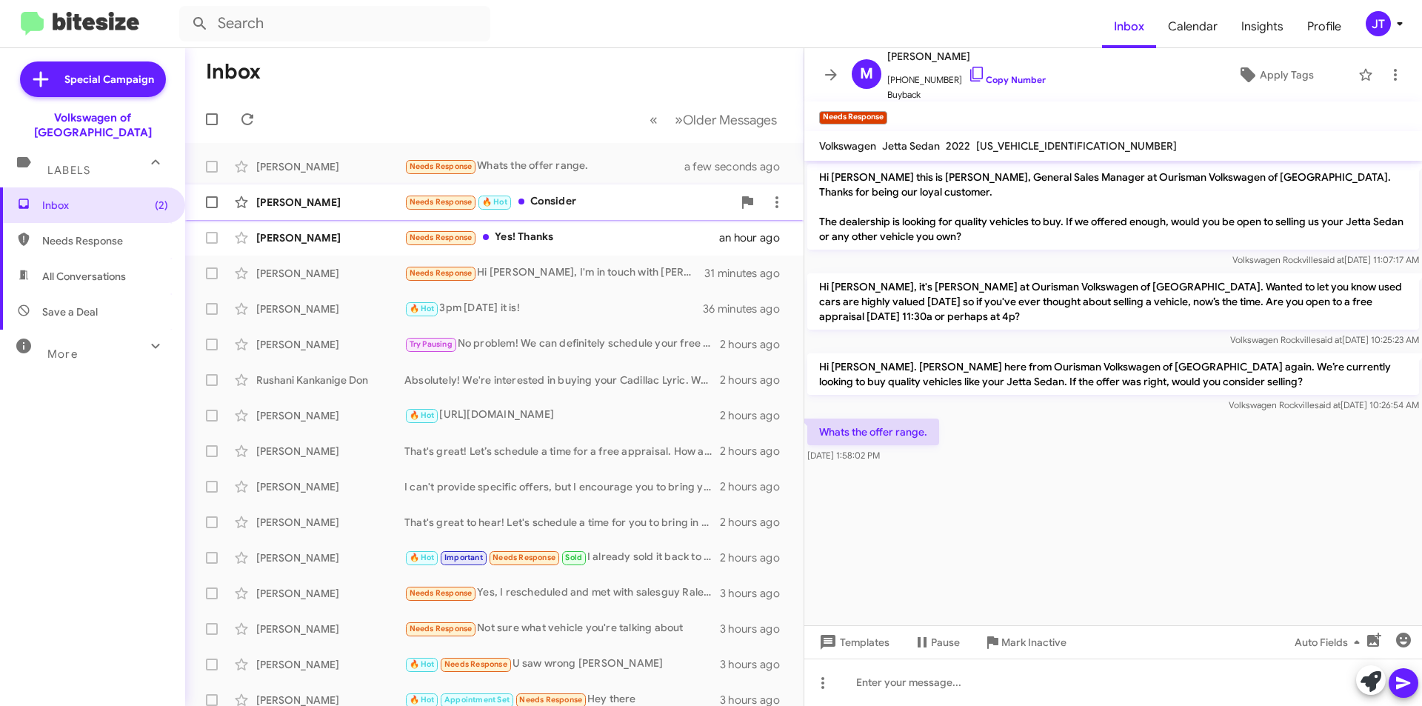
click at [581, 204] on div "Needs Response 🔥 Hot Consider" at bounding box center [568, 201] width 328 height 17
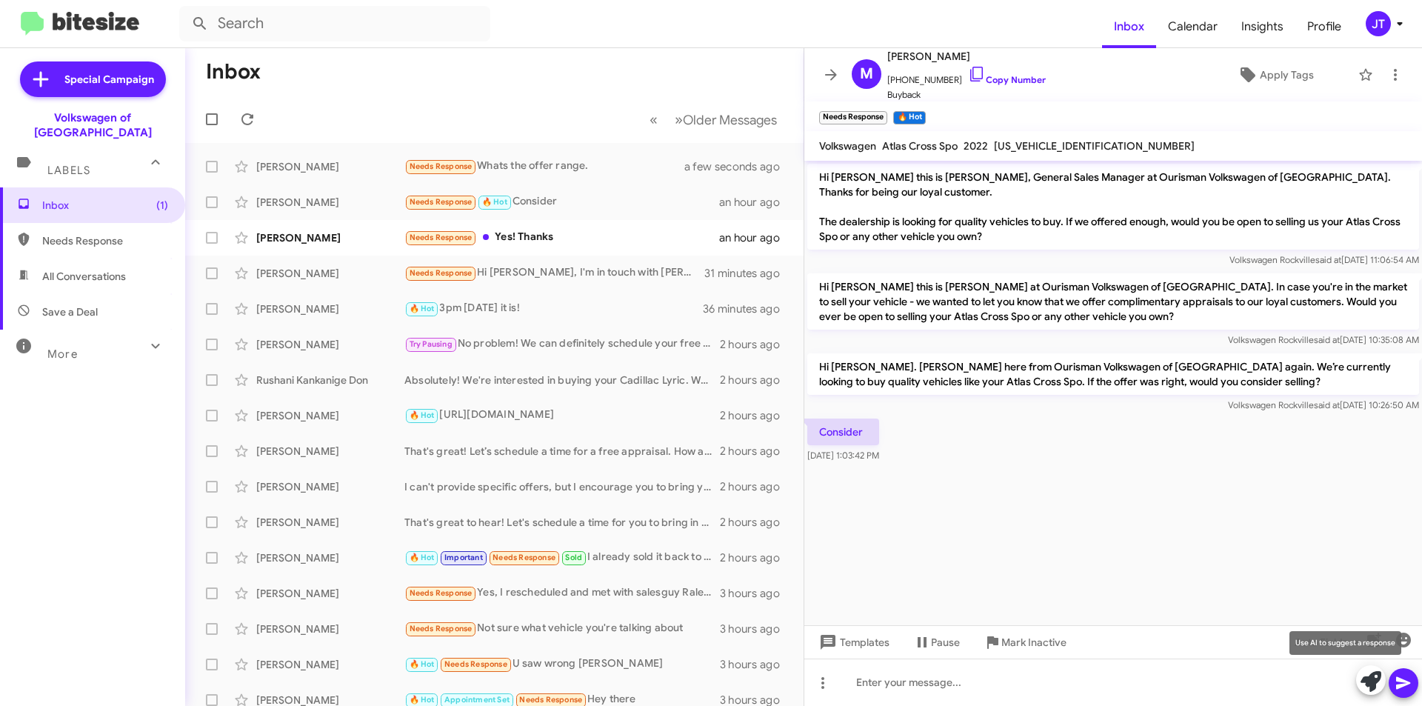
click at [1359, 675] on button at bounding box center [1371, 680] width 30 height 30
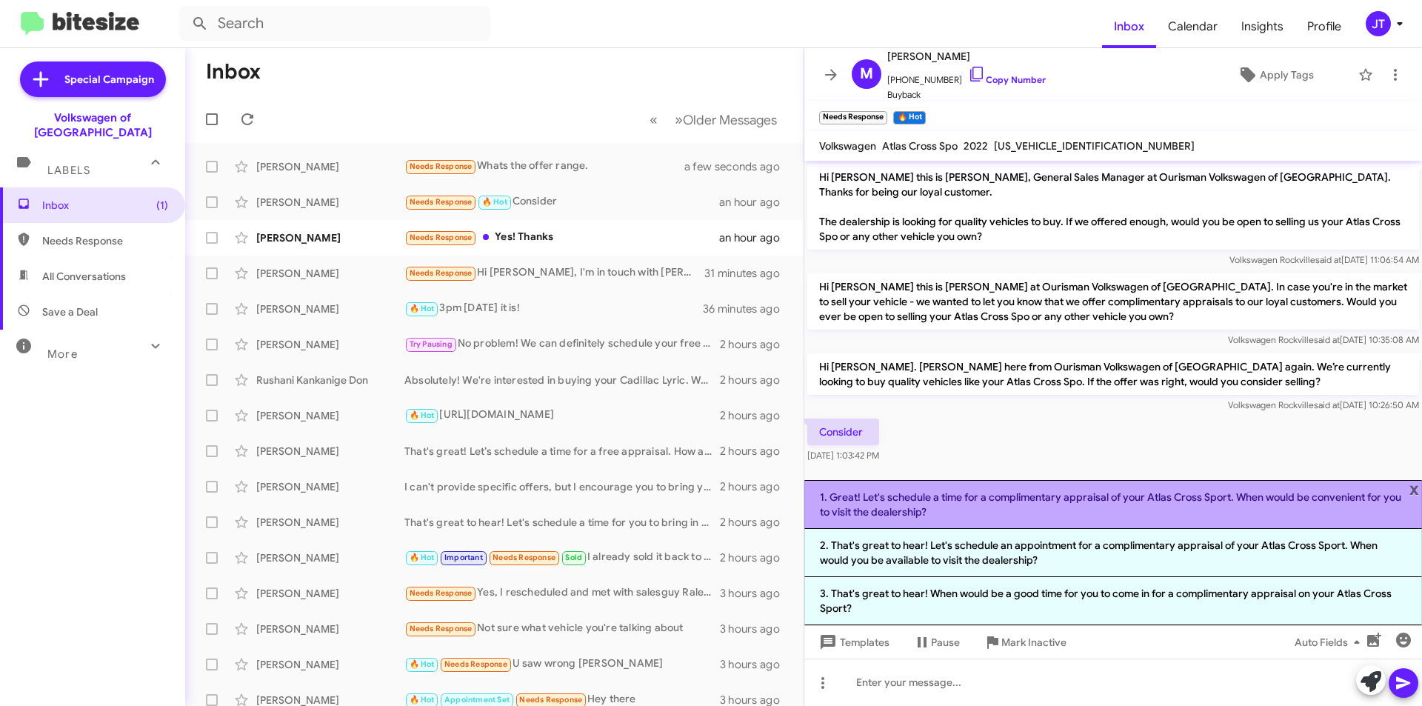
click at [1026, 503] on li "1. Great! Let's schedule a time for a complimentary appraisal of your Atlas Cro…" at bounding box center [1113, 504] width 618 height 49
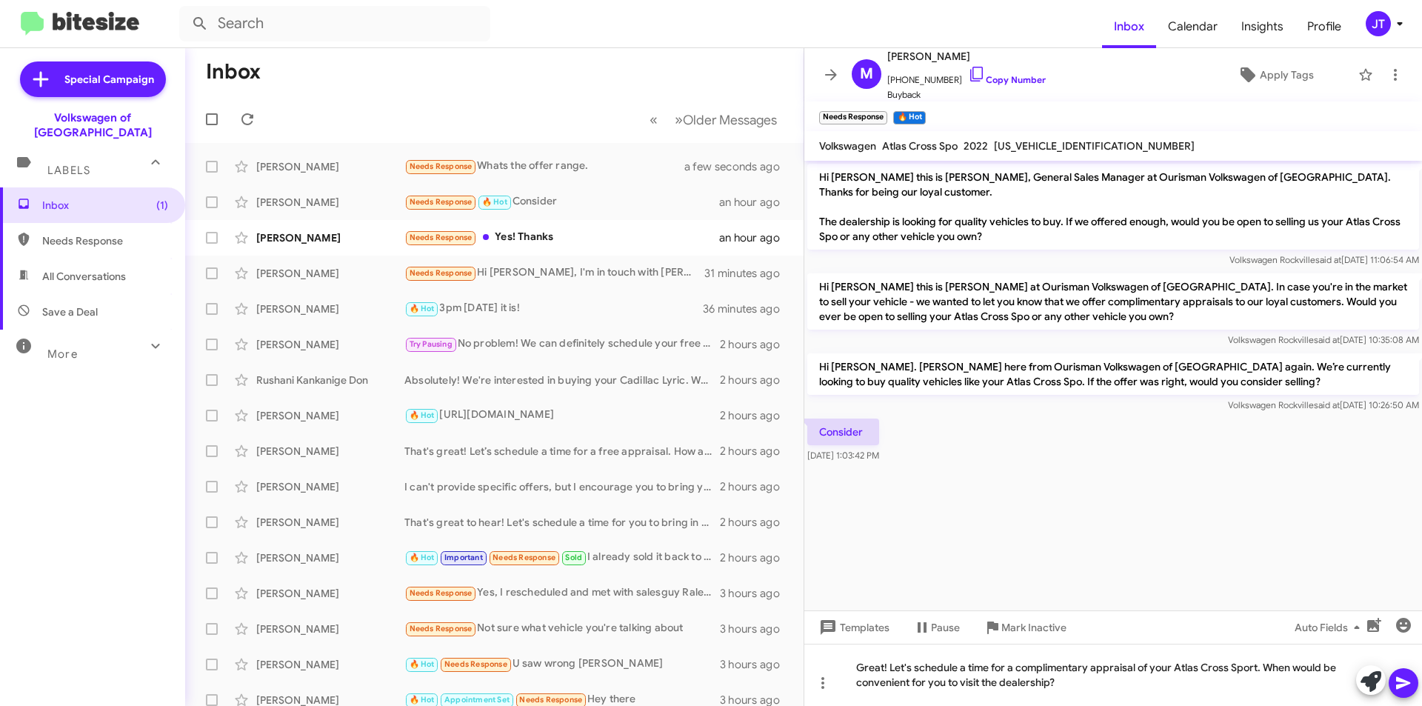
click at [1399, 681] on icon at bounding box center [1403, 683] width 14 height 13
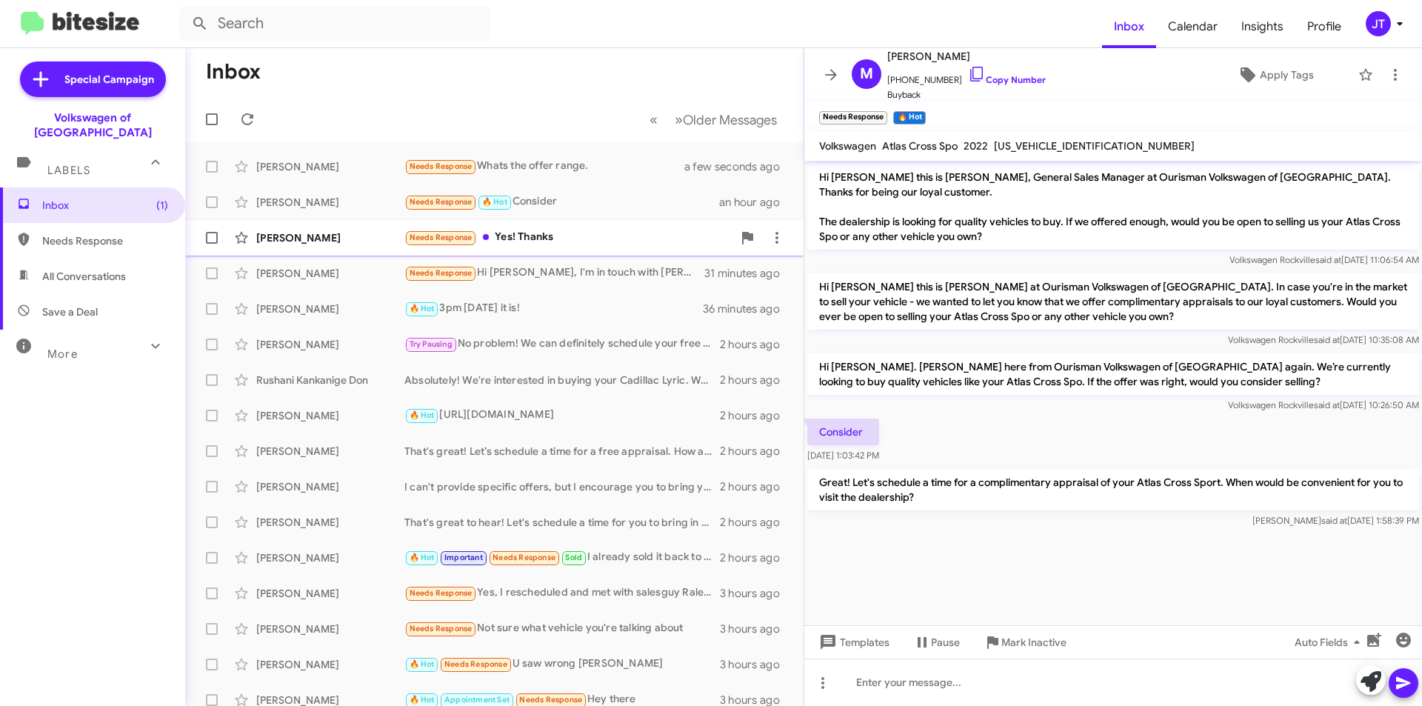
click at [586, 235] on div "Needs Response Yes! Thanks" at bounding box center [568, 237] width 328 height 17
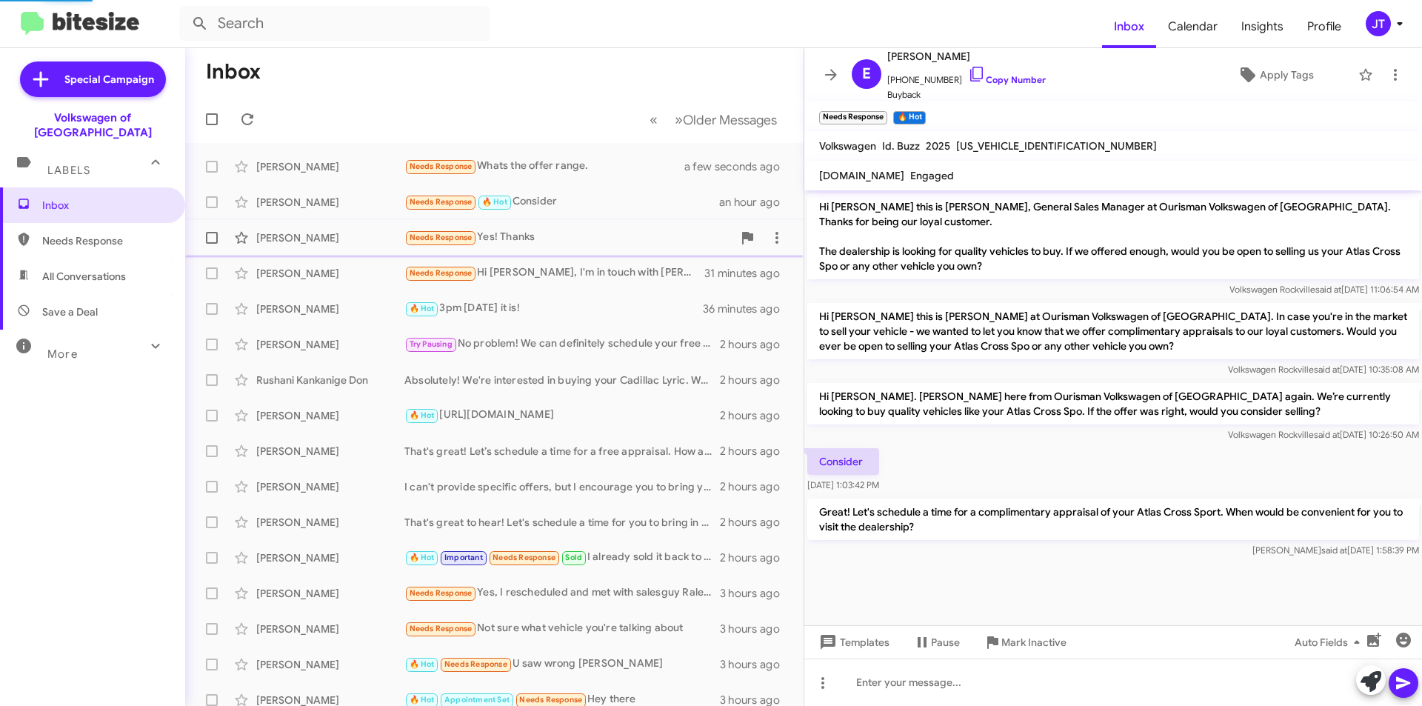
scroll to position [363, 0]
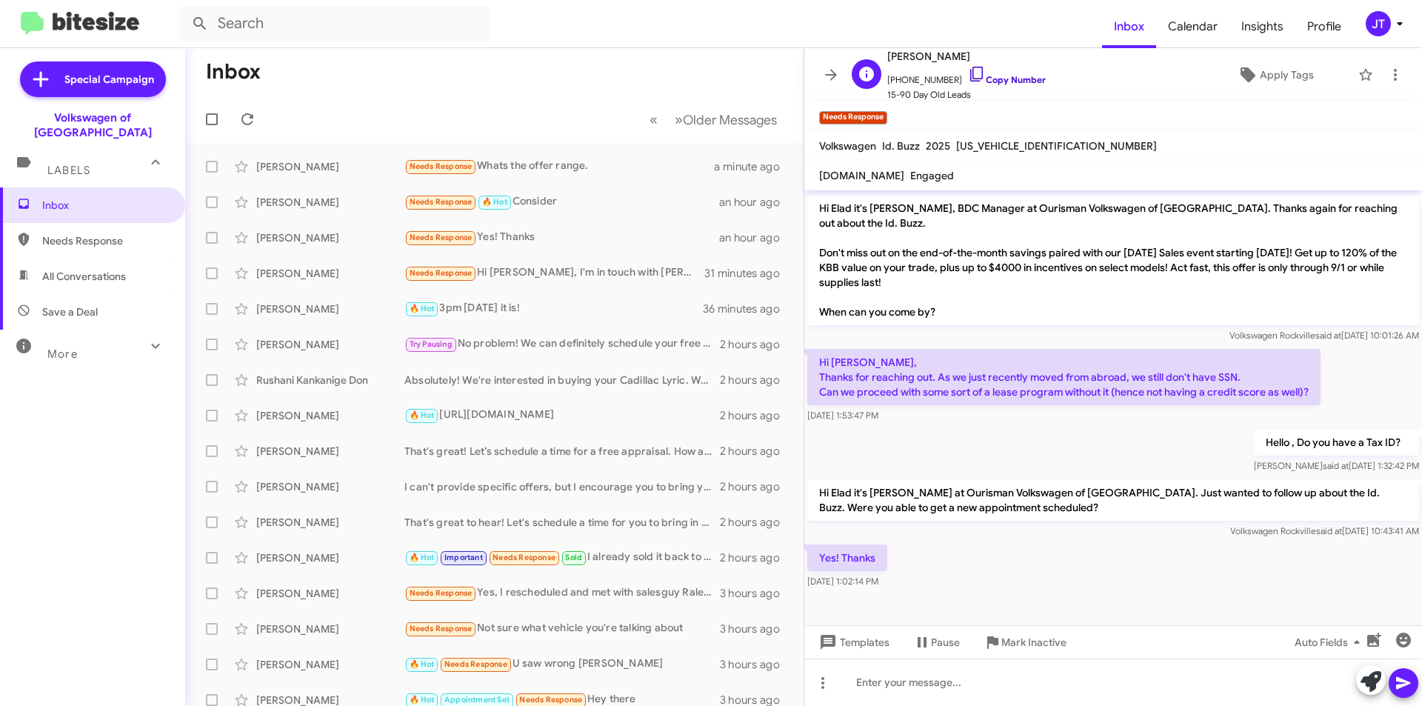
click at [1004, 79] on link "Copy Number" at bounding box center [1007, 79] width 78 height 11
click at [1397, 24] on icon at bounding box center [1400, 24] width 18 height 18
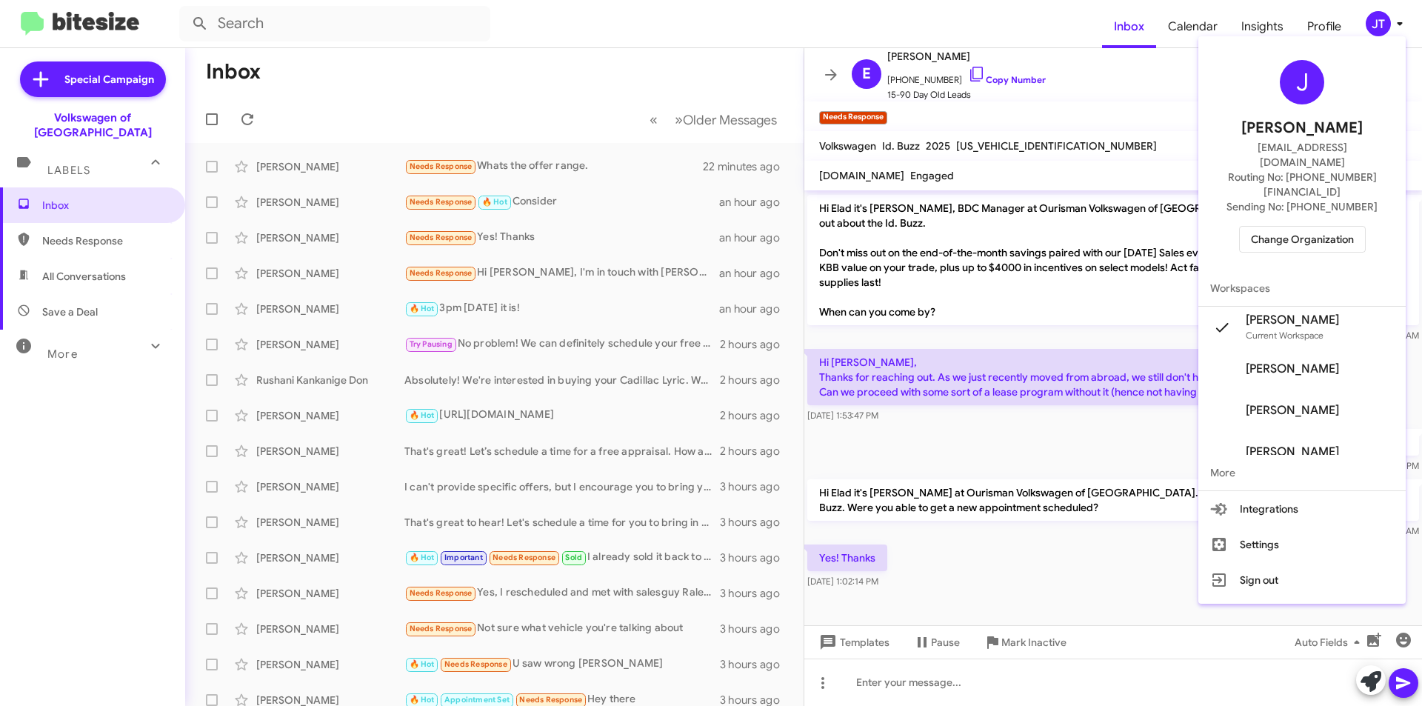
click at [1326, 227] on span "Change Organization" at bounding box center [1302, 239] width 103 height 25
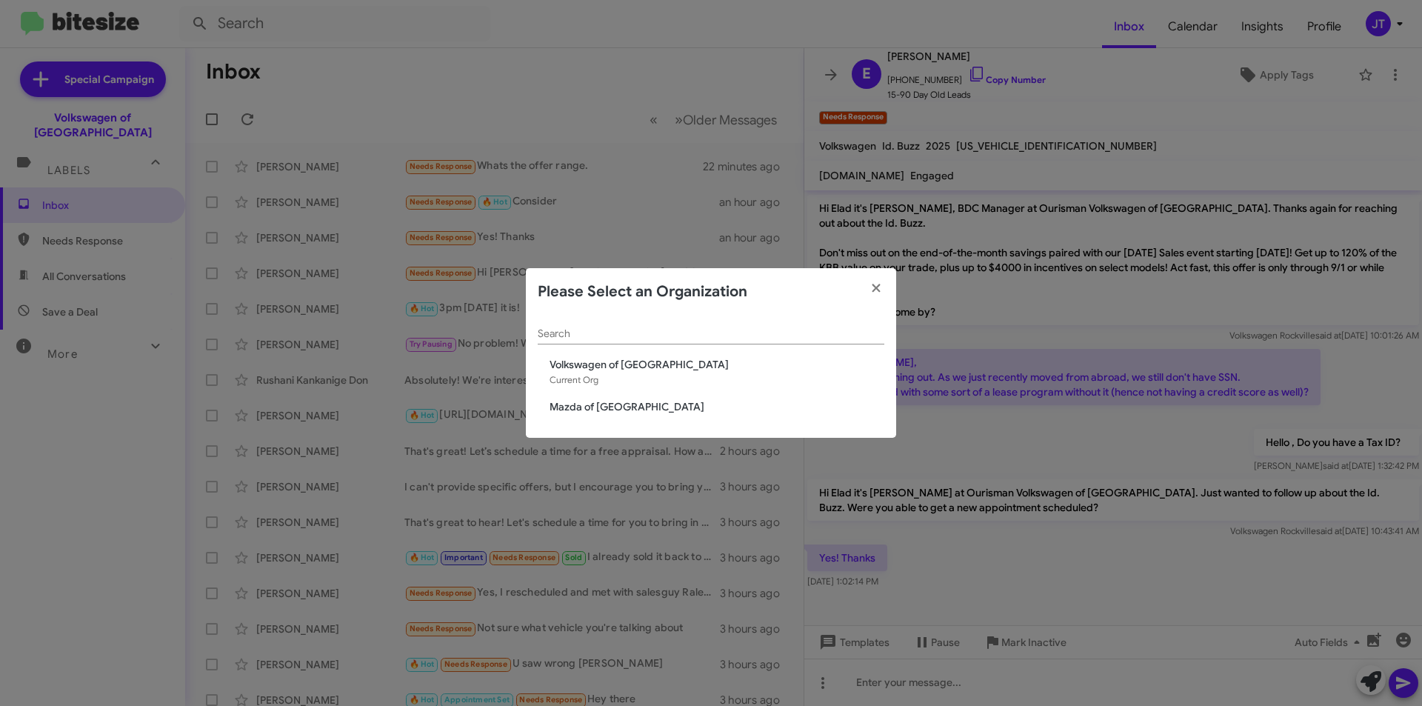
click at [678, 407] on span "Mazda of [GEOGRAPHIC_DATA]" at bounding box center [717, 406] width 335 height 15
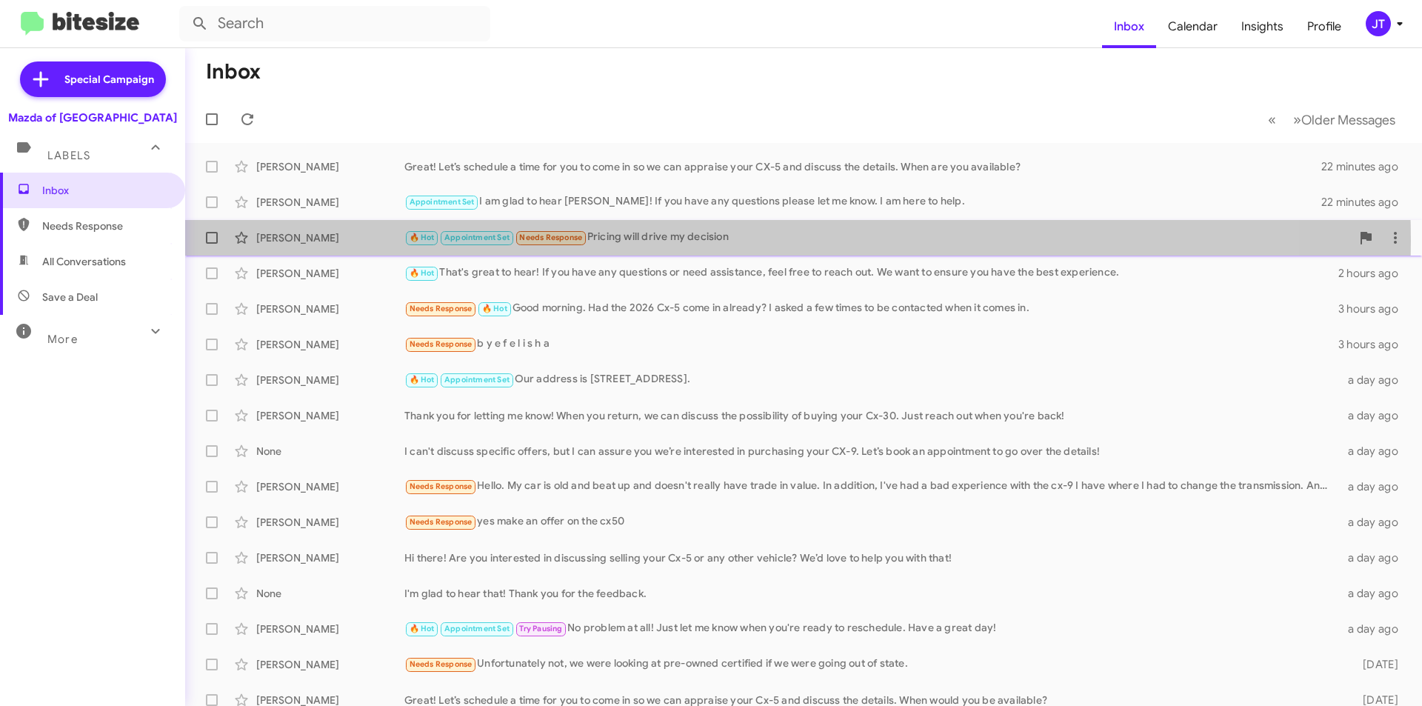
click at [696, 241] on div "🔥 Hot Appointment Set Needs Response Pricing will drive my decision" at bounding box center [877, 237] width 947 height 17
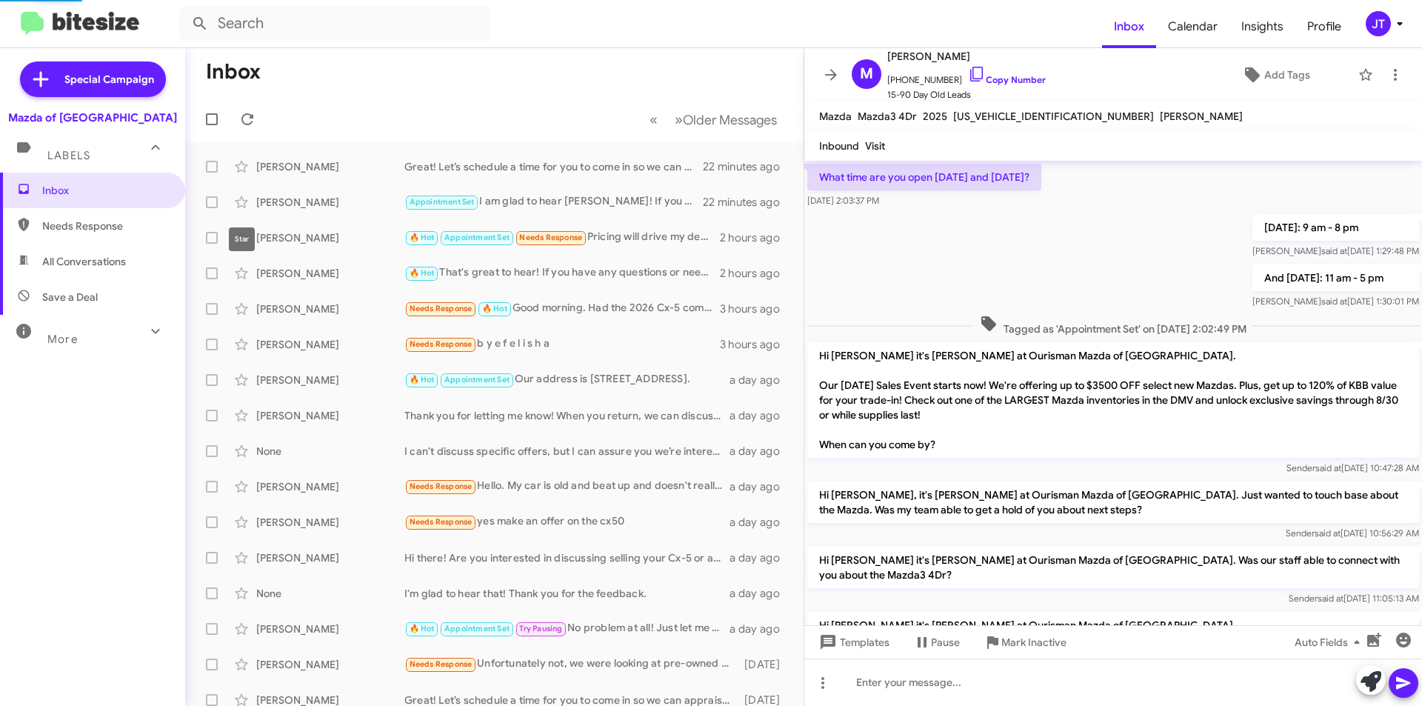
scroll to position [831, 0]
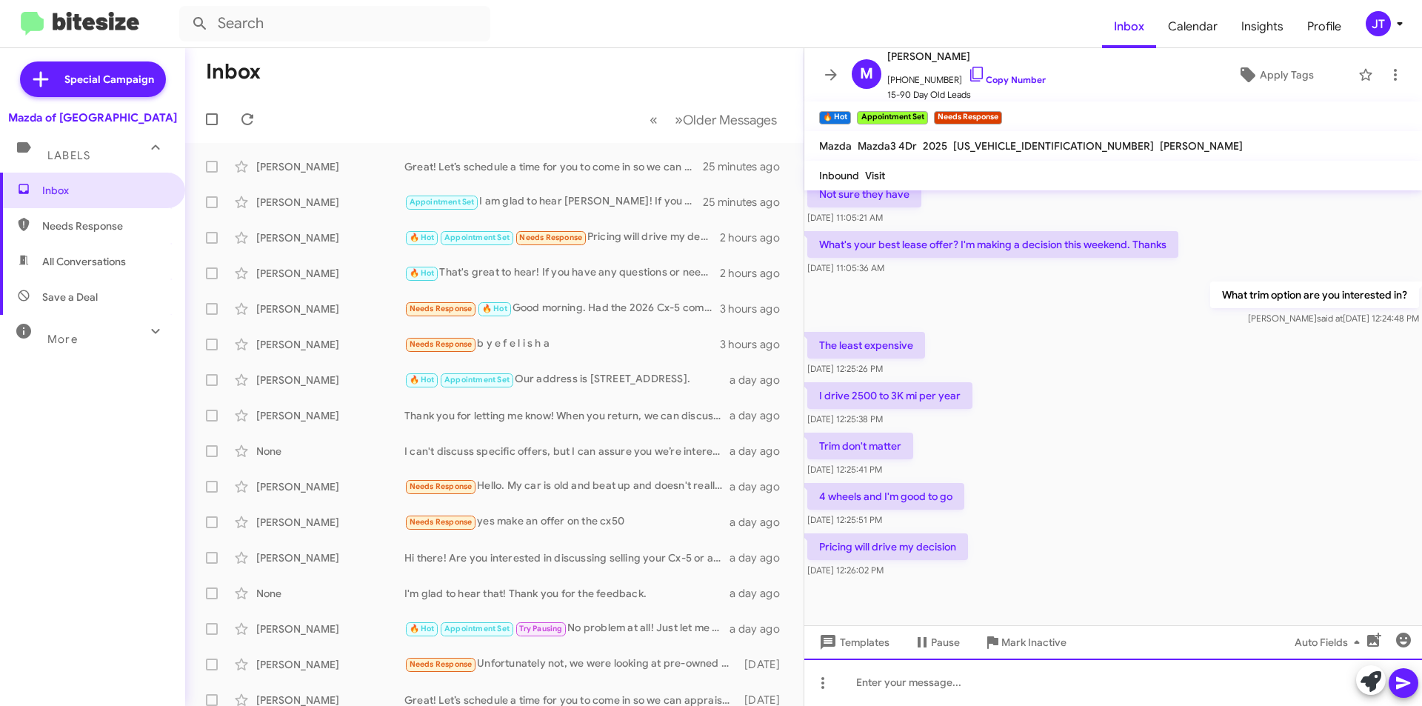
click at [920, 676] on div at bounding box center [1113, 681] width 618 height 47
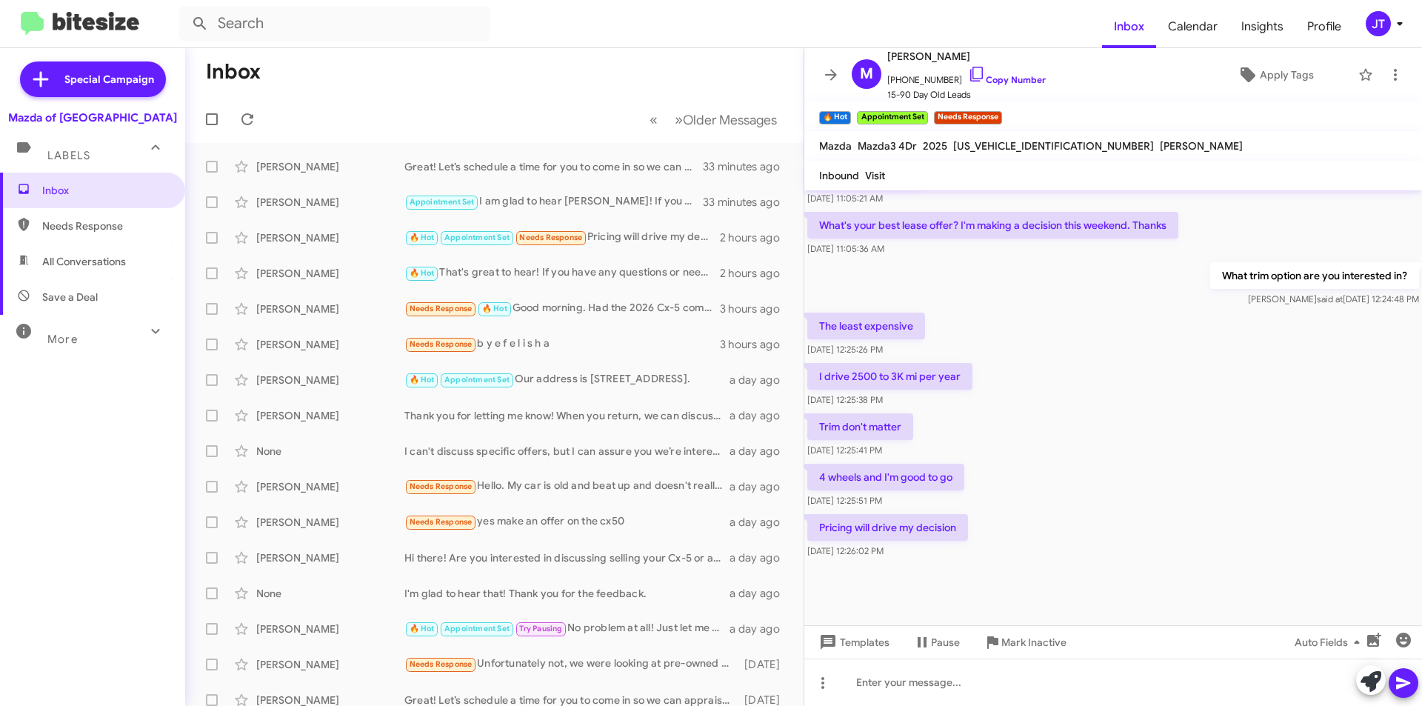
scroll to position [861, 0]
